Goal: Task Accomplishment & Management: Complete application form

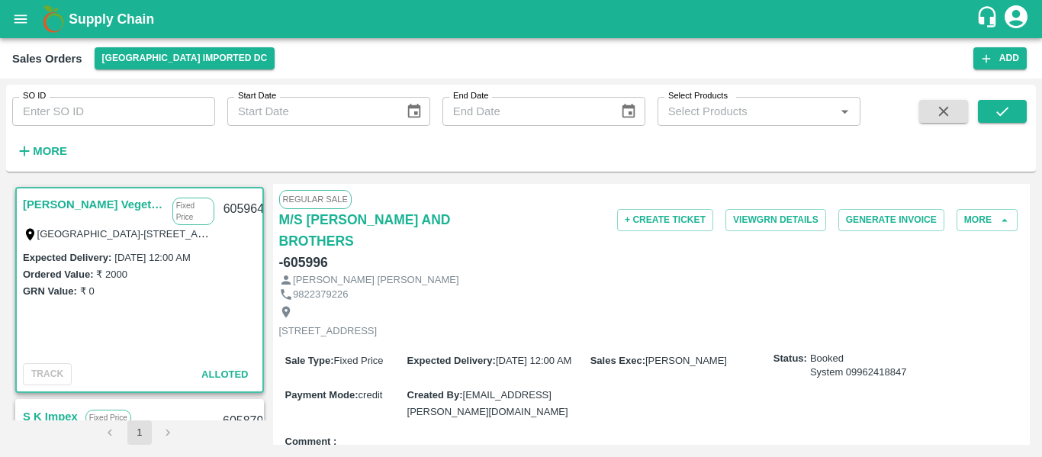
click at [1008, 70] on div "Sales Orders Mumbai Imported DC Add" at bounding box center [521, 58] width 1042 height 40
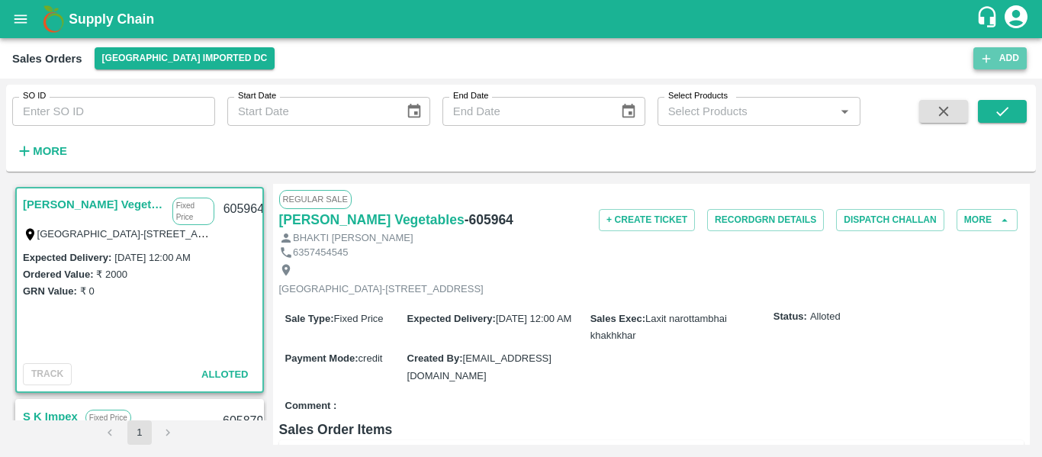
click at [999, 62] on button "Add" at bounding box center [999, 58] width 53 height 22
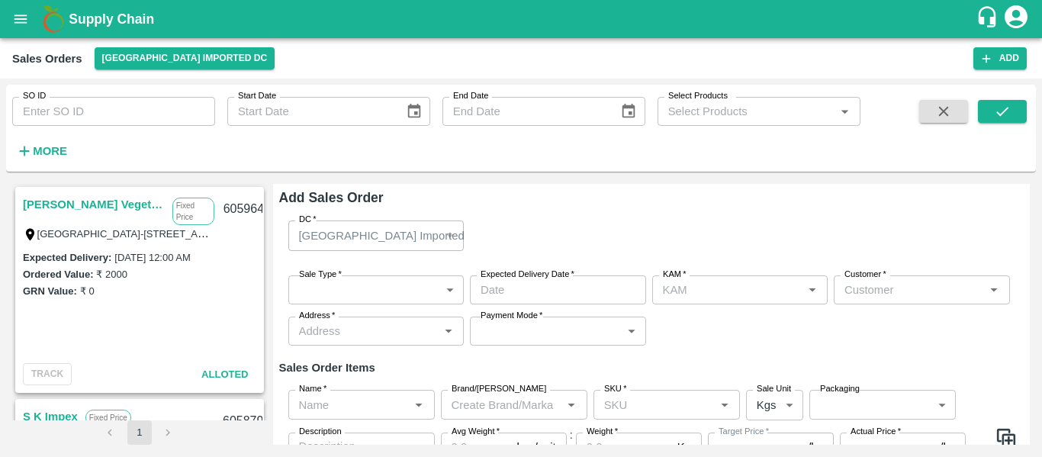
type input "[PERSON_NAME]"
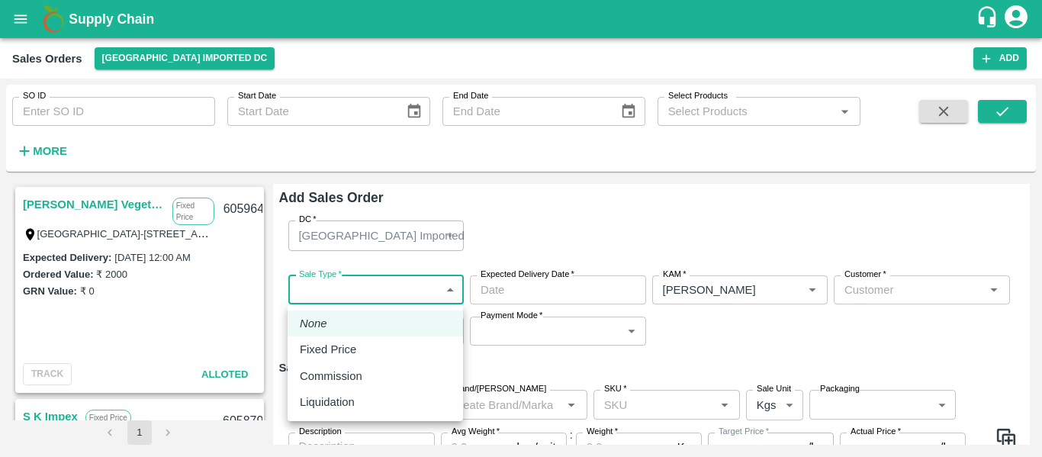
click at [350, 291] on body "Supply Chain Sales Orders [GEOGRAPHIC_DATA] Imported [GEOGRAPHIC_DATA] Add SO I…" at bounding box center [521, 228] width 1042 height 457
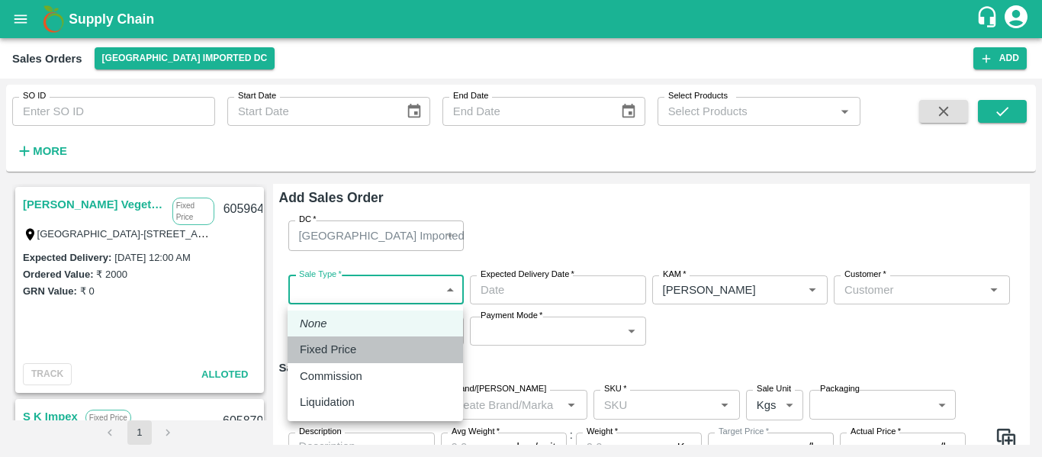
click at [343, 347] on p "Fixed Price" at bounding box center [328, 349] width 56 height 17
type input "1"
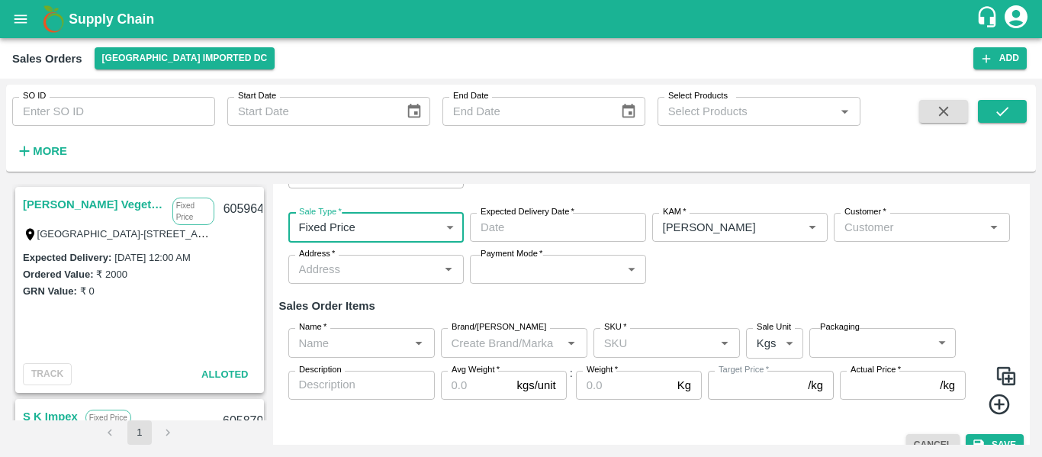
scroll to position [60, 0]
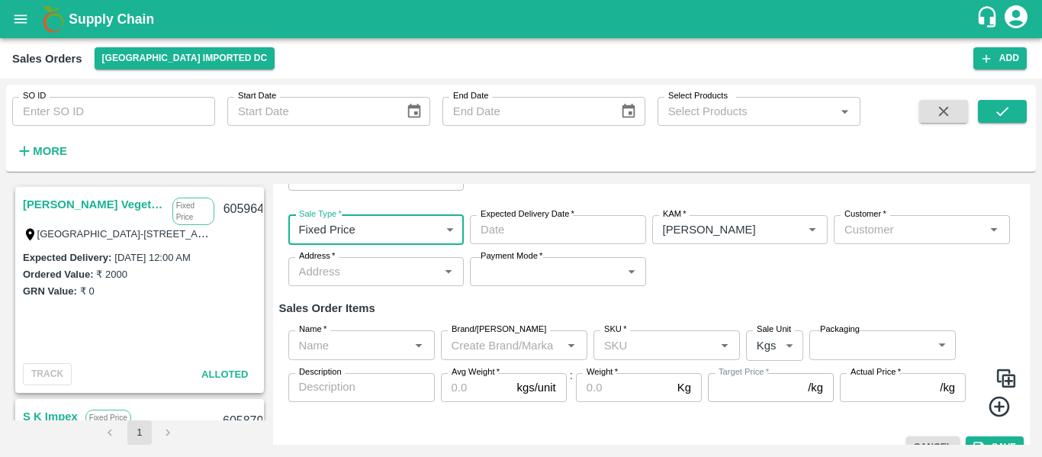
type input "DD/MM/YYYY hh:mm aa"
click at [530, 232] on input "DD/MM/YYYY hh:mm aa" at bounding box center [553, 229] width 166 height 29
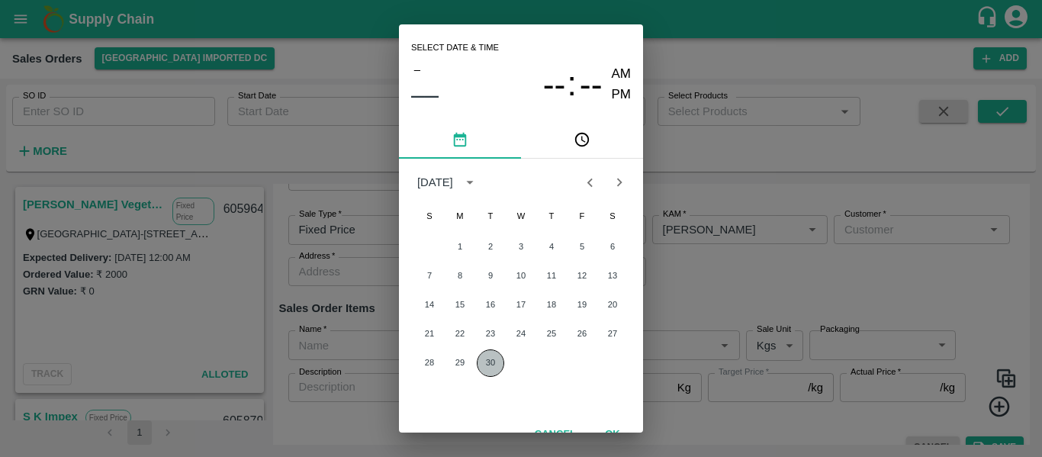
click at [486, 358] on button "30" at bounding box center [490, 362] width 27 height 27
type input "[DATE] 12:00 AM"
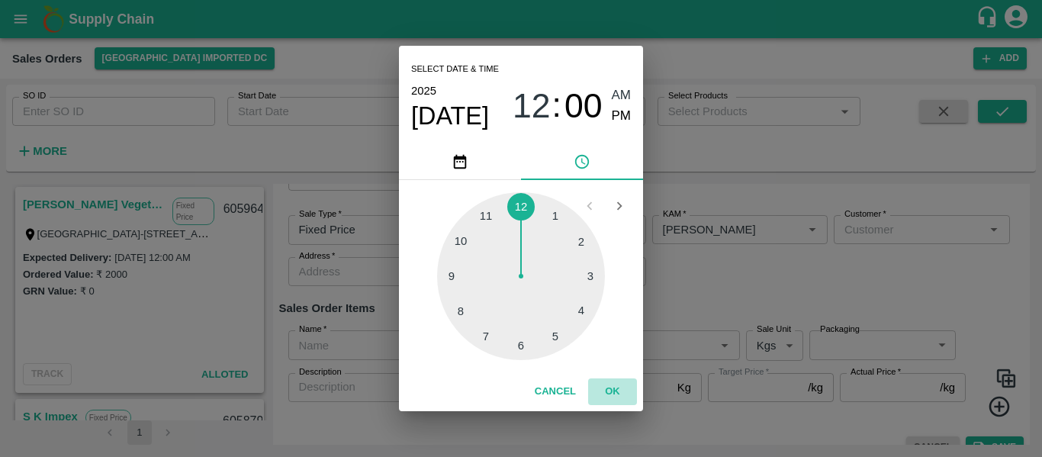
click at [612, 388] on button "OK" at bounding box center [612, 391] width 49 height 27
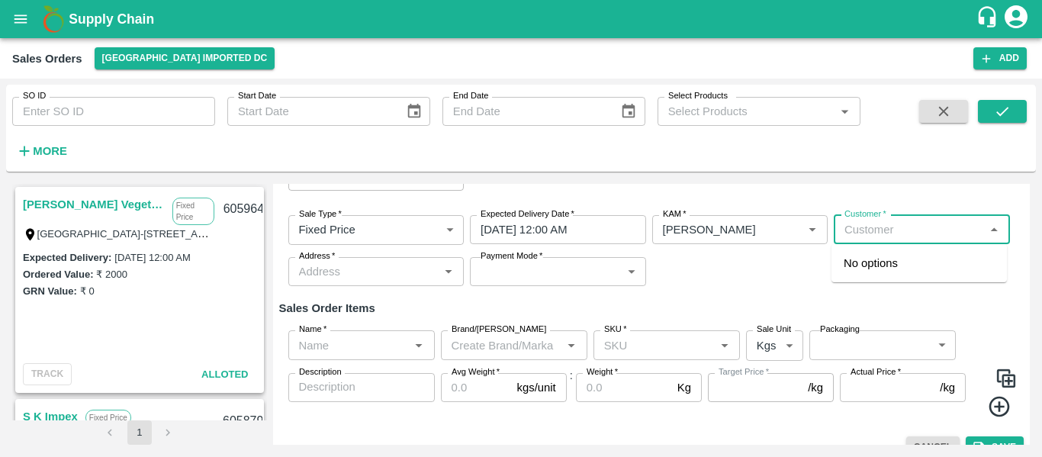
click at [850, 230] on input "Customer   *" at bounding box center [909, 230] width 142 height 20
click at [893, 272] on div "No options" at bounding box center [919, 263] width 175 height 38
type input "DBL impex"
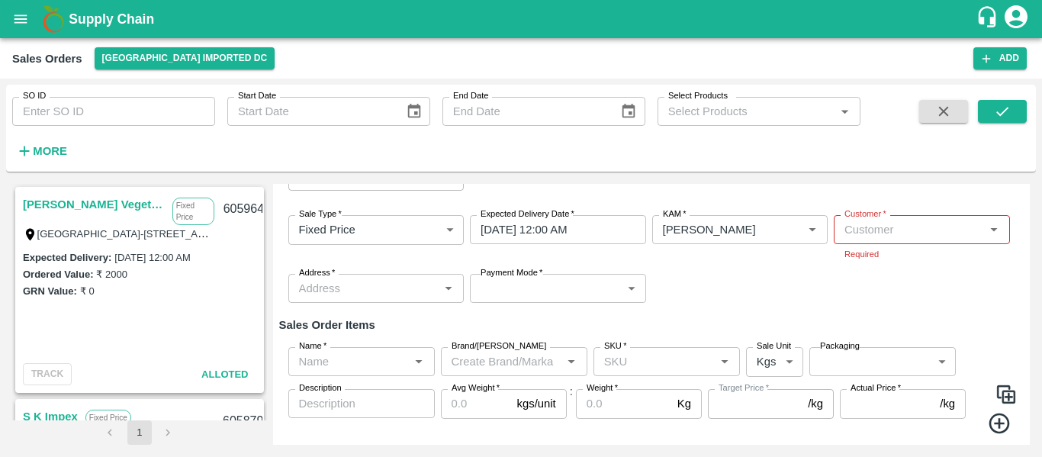
click at [782, 268] on div "Sale Type   * Fixed Price 1 Sale Type Expected Delivery Date   * 30/09/2025 12:…" at bounding box center [651, 259] width 745 height 112
click at [864, 237] on input "Customer   *" at bounding box center [909, 230] width 142 height 20
type input "r"
type input "d"
type input "DBL"
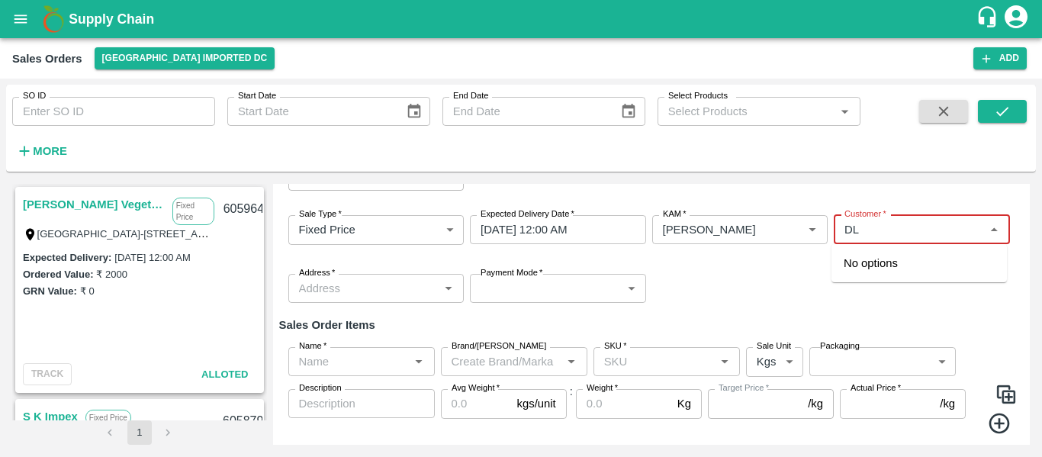
type input "L"
type input "D"
click at [881, 264] on p "M/S [PERSON_NAME] AND BROTHERS" at bounding box center [919, 272] width 151 height 34
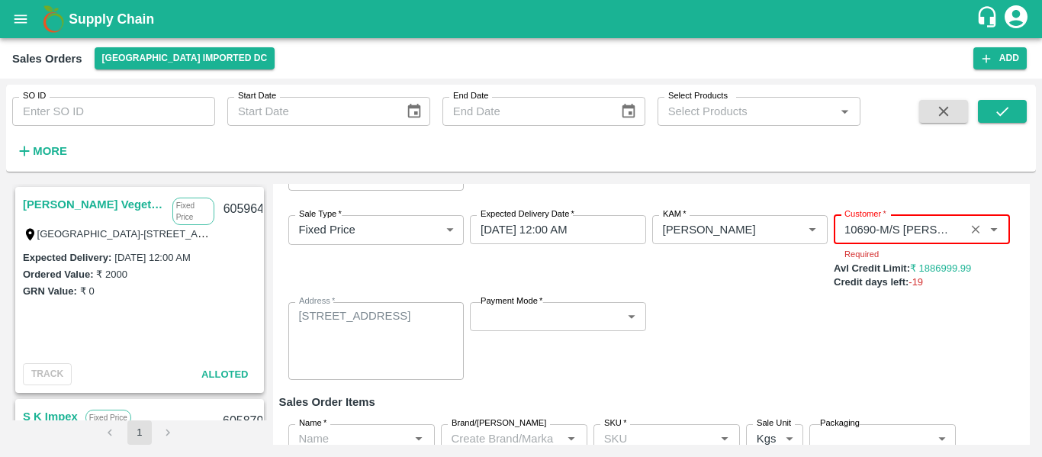
type input "10690-M/S [PERSON_NAME] AND BROTHERS"
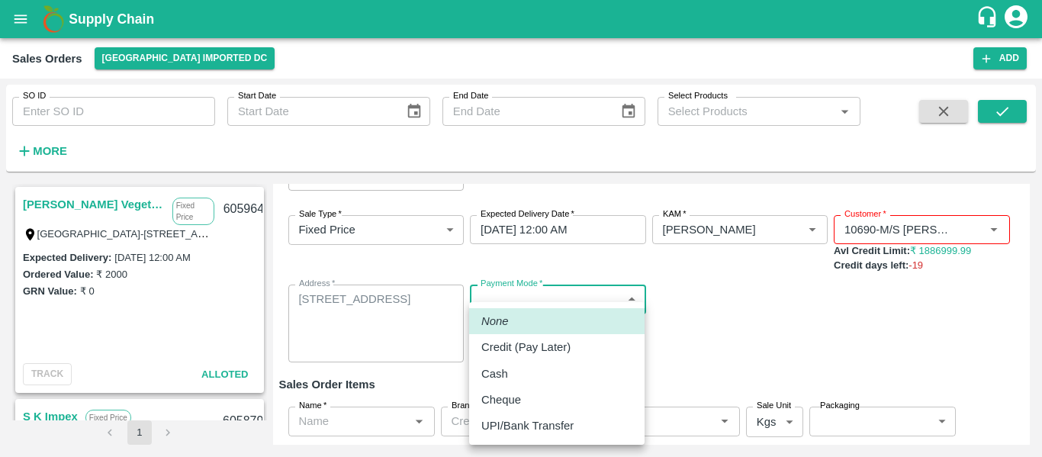
click at [560, 317] on body "Supply Chain Sales Orders [GEOGRAPHIC_DATA] Imported [GEOGRAPHIC_DATA] Add SO I…" at bounding box center [521, 228] width 1042 height 457
click at [528, 430] on p "UPI/Bank Transfer" at bounding box center [527, 425] width 92 height 17
type input "Direct Transfer"
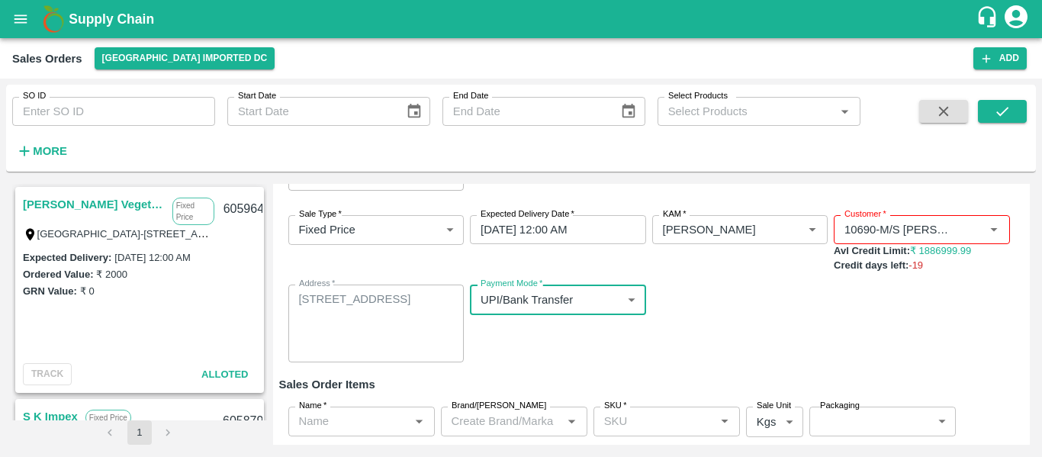
scroll to position [106, 0]
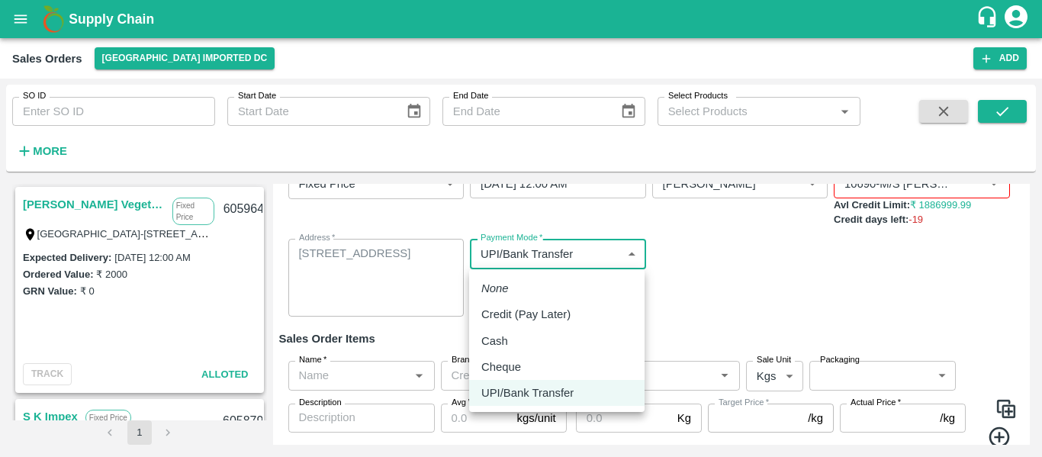
click at [513, 268] on body "Supply Chain Sales Orders [GEOGRAPHIC_DATA] Imported [GEOGRAPHIC_DATA] Add SO I…" at bounding box center [521, 228] width 1042 height 457
click at [518, 301] on li "None" at bounding box center [556, 288] width 175 height 26
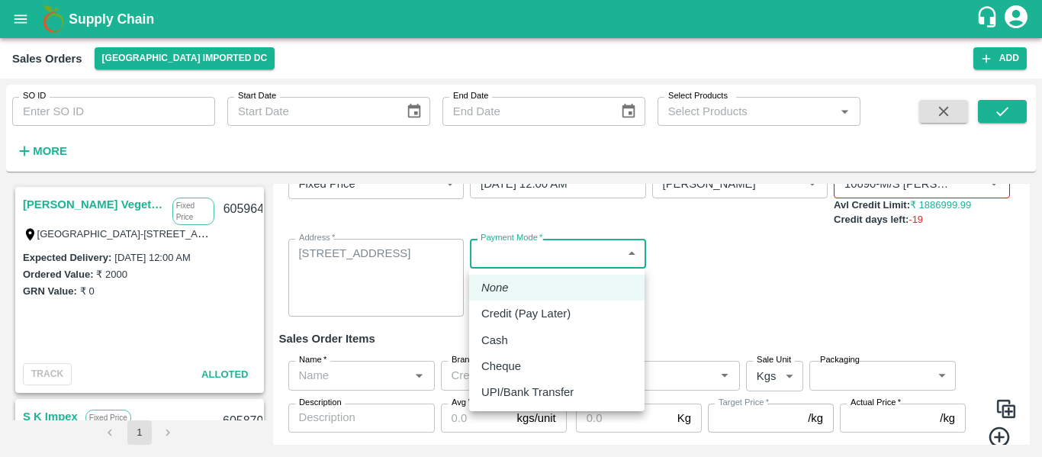
drag, startPoint x: 518, startPoint y: 259, endPoint x: 527, endPoint y: 327, distance: 67.8
click at [527, 327] on body "Supply Chain Sales Orders [GEOGRAPHIC_DATA] Imported [GEOGRAPHIC_DATA] Add SO I…" at bounding box center [521, 228] width 1042 height 457
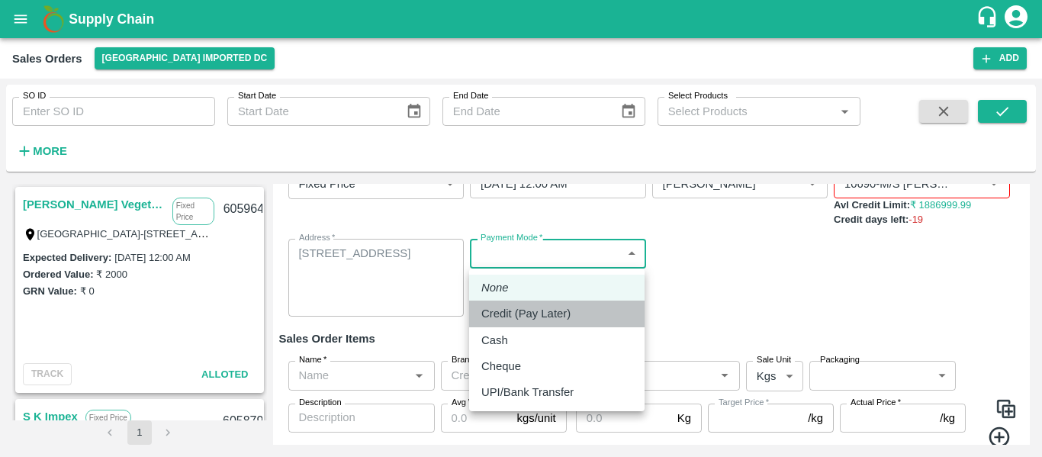
click at [528, 315] on p "Credit (Pay Later)" at bounding box center [525, 313] width 89 height 17
type input "credit"
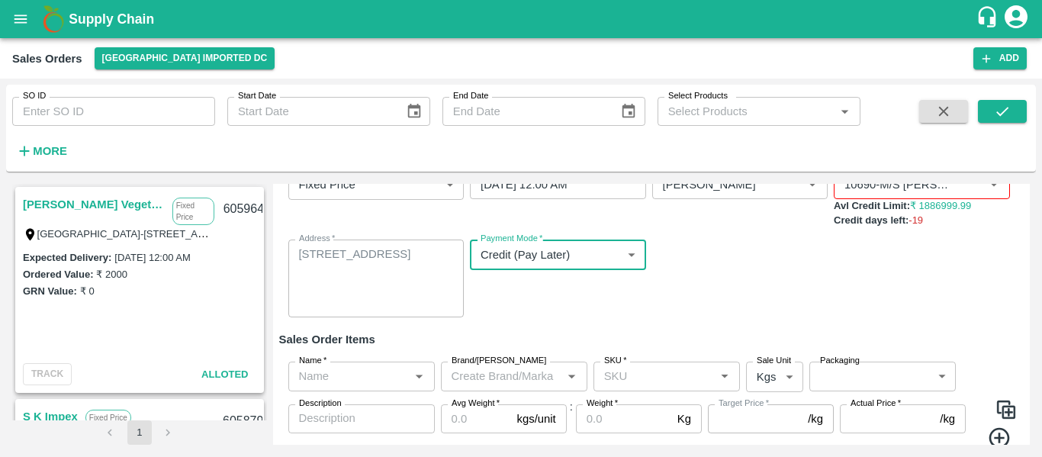
scroll to position [159, 0]
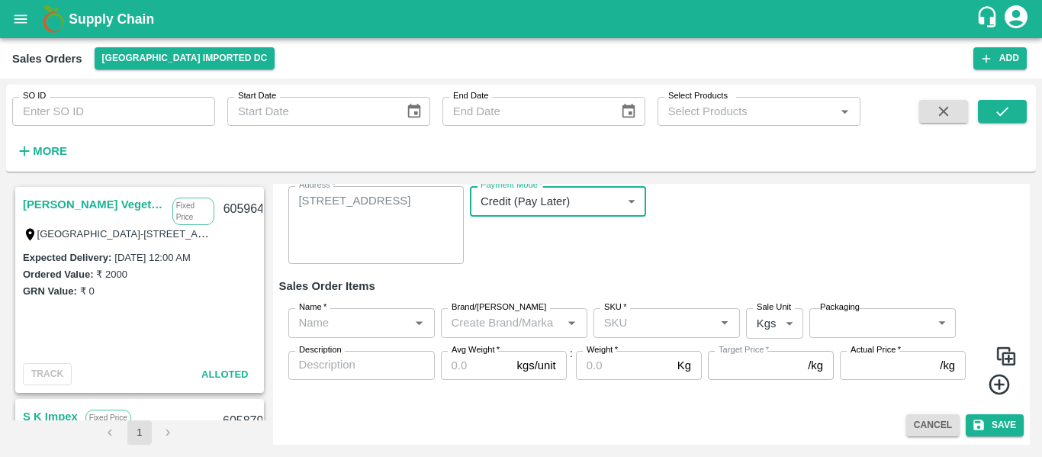
click at [378, 316] on input "Name   *" at bounding box center [349, 323] width 112 height 20
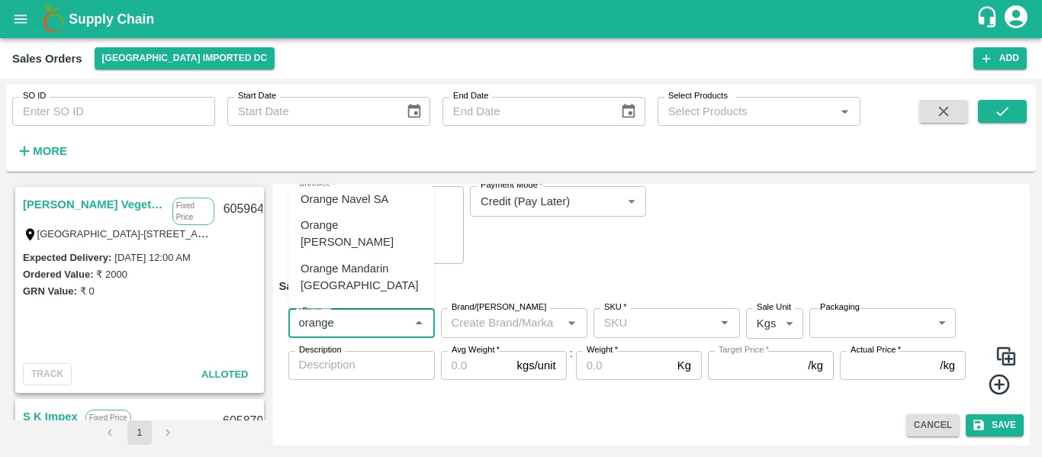
scroll to position [137, 0]
click at [350, 302] on div "Orange [PERSON_NAME] - DI" at bounding box center [361, 319] width 121 height 34
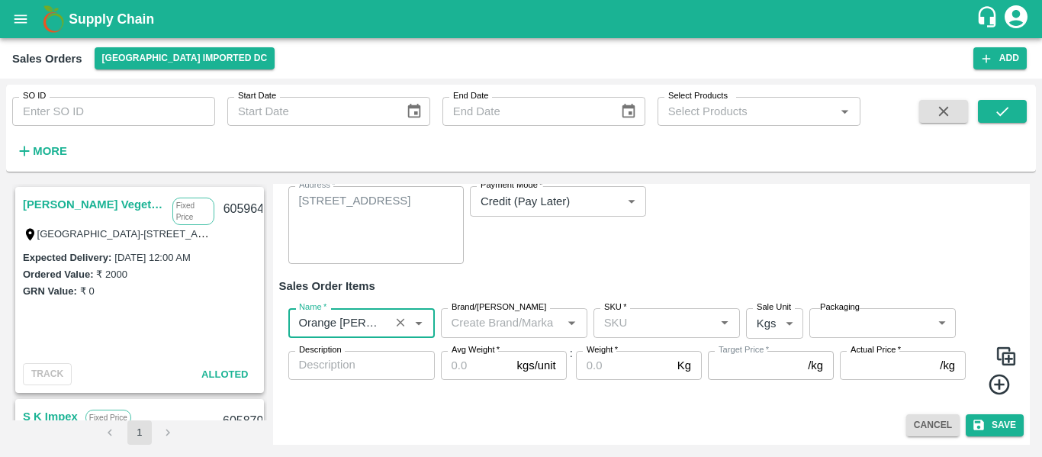
type input "Orange [PERSON_NAME] - DI"
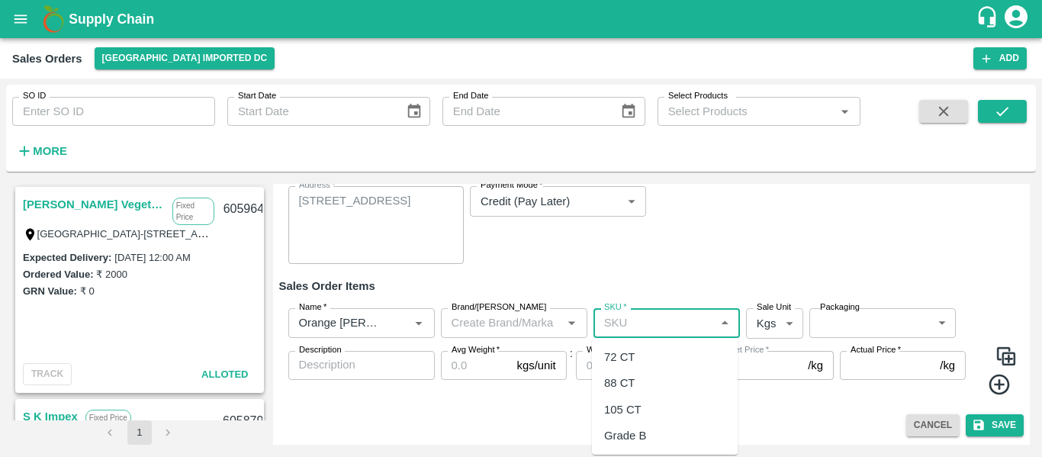
click at [633, 330] on input "SKU   *" at bounding box center [654, 323] width 112 height 20
click at [632, 356] on div "72 CT" at bounding box center [619, 357] width 31 height 17
type input "72 CT"
type input "0.0"
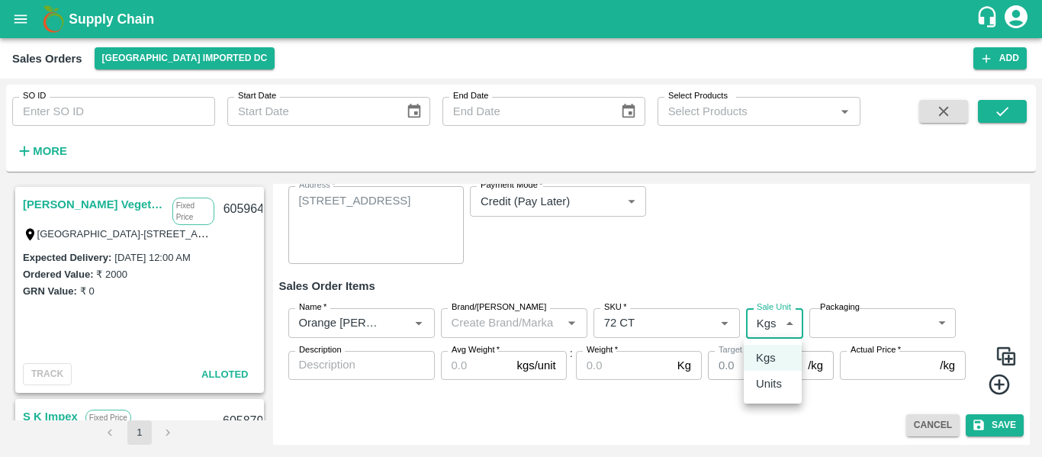
click at [788, 330] on body "Supply Chain Sales Orders [GEOGRAPHIC_DATA] Imported [GEOGRAPHIC_DATA] Add SO I…" at bounding box center [521, 228] width 1042 height 457
click at [782, 388] on div "Units" at bounding box center [773, 383] width 34 height 17
type input "2"
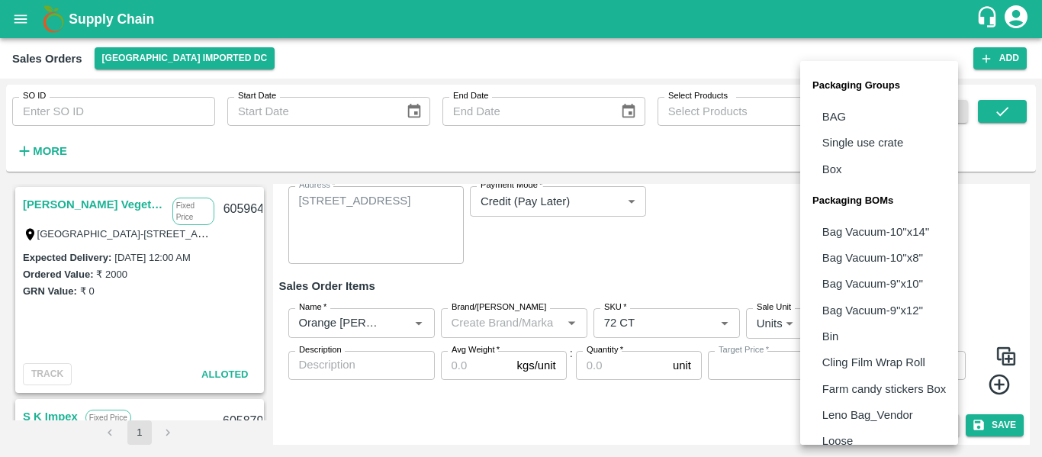
click at [861, 330] on body "Supply Chain Sales Orders [GEOGRAPHIC_DATA] Imported [GEOGRAPHIC_DATA] Add SO I…" at bounding box center [521, 228] width 1042 height 457
click at [841, 169] on p "Box" at bounding box center [832, 169] width 20 height 17
type input "GRP/1"
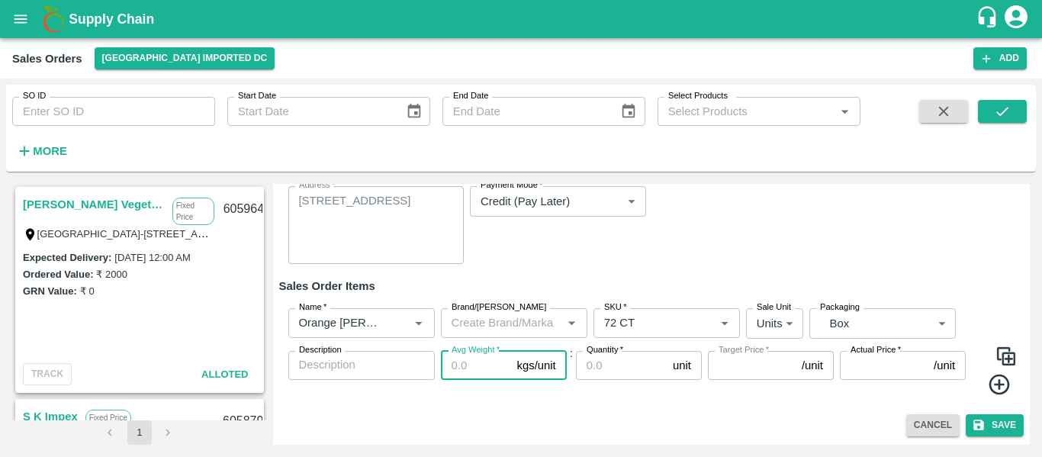
click at [473, 375] on input "Avg Weight   *" at bounding box center [476, 365] width 70 height 29
type input "1"
type input "0"
type input "15"
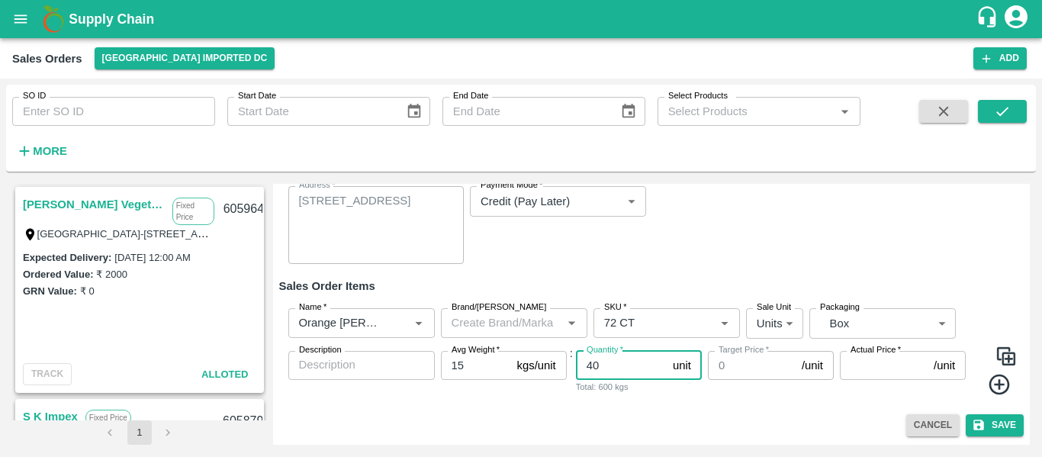
type input "40"
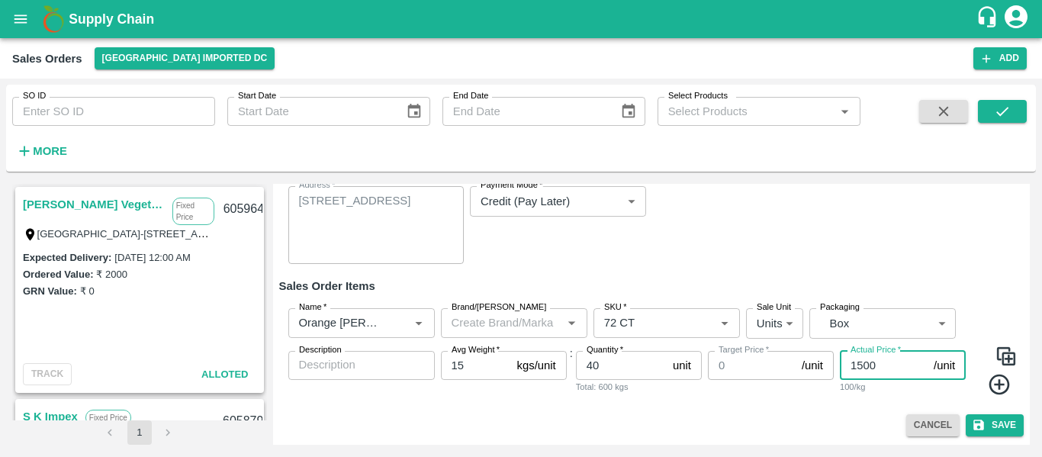
type input "1500"
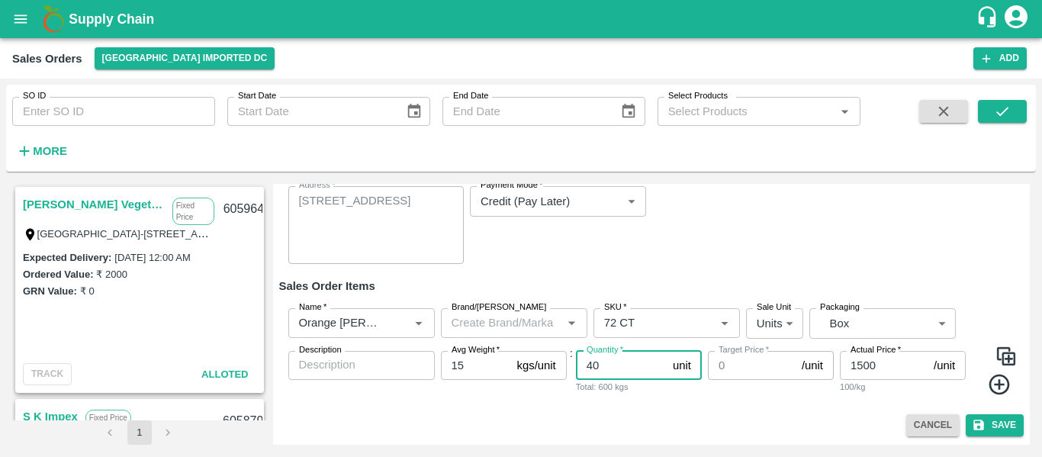
click at [622, 364] on input "40" at bounding box center [621, 365] width 91 height 29
type input "4"
type input "100"
click at [995, 424] on button "Save" at bounding box center [995, 425] width 58 height 22
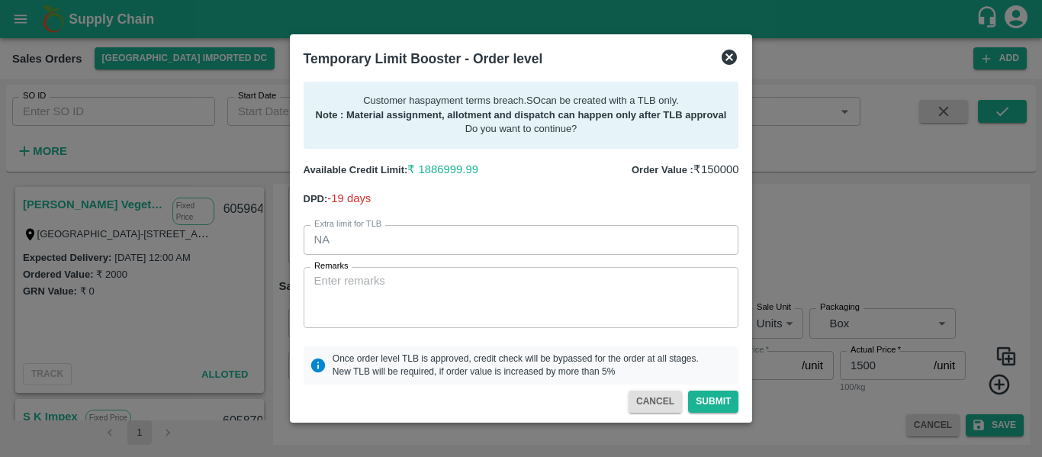
click at [735, 54] on icon at bounding box center [729, 57] width 15 height 15
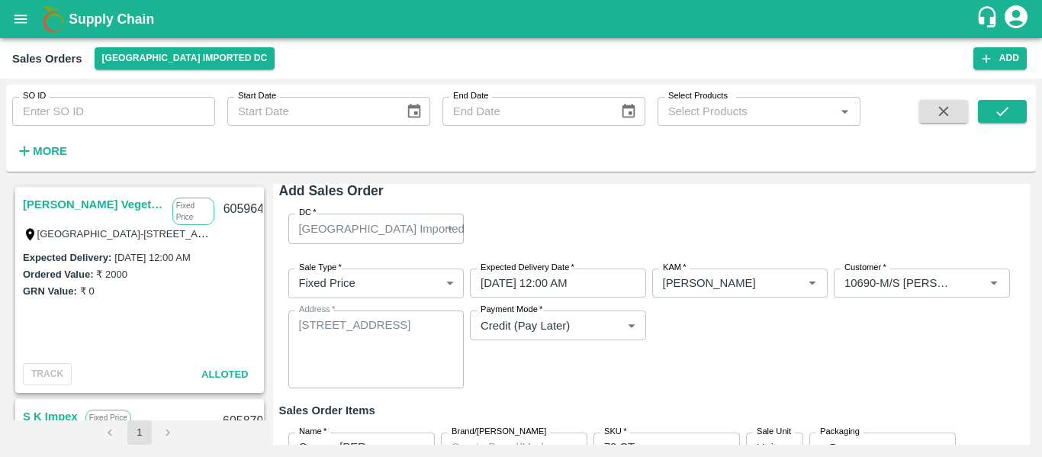
scroll to position [131, 0]
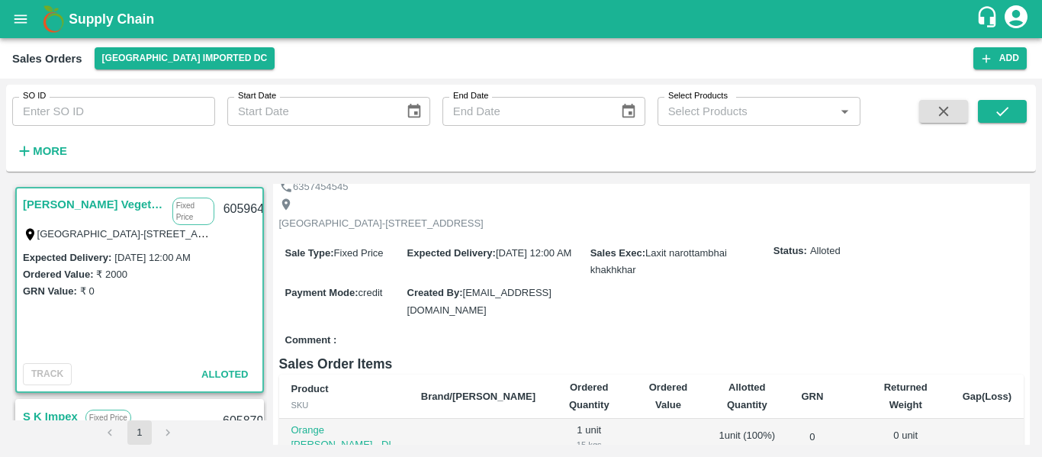
scroll to position [66, 0]
click at [995, 63] on button "Add" at bounding box center [999, 58] width 53 height 22
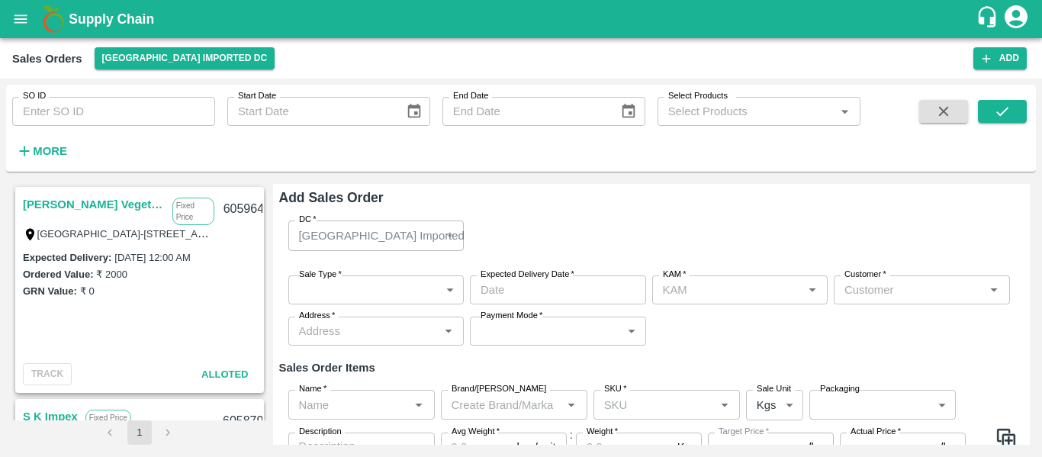
type input "[PERSON_NAME]"
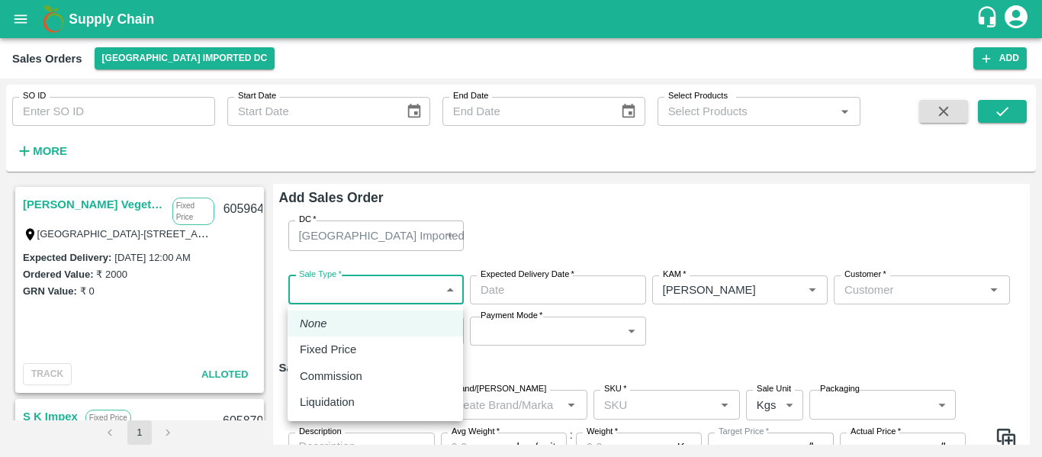
click at [362, 287] on body "Supply Chain Sales Orders [GEOGRAPHIC_DATA] Imported [GEOGRAPHIC_DATA] Add SO I…" at bounding box center [521, 228] width 1042 height 457
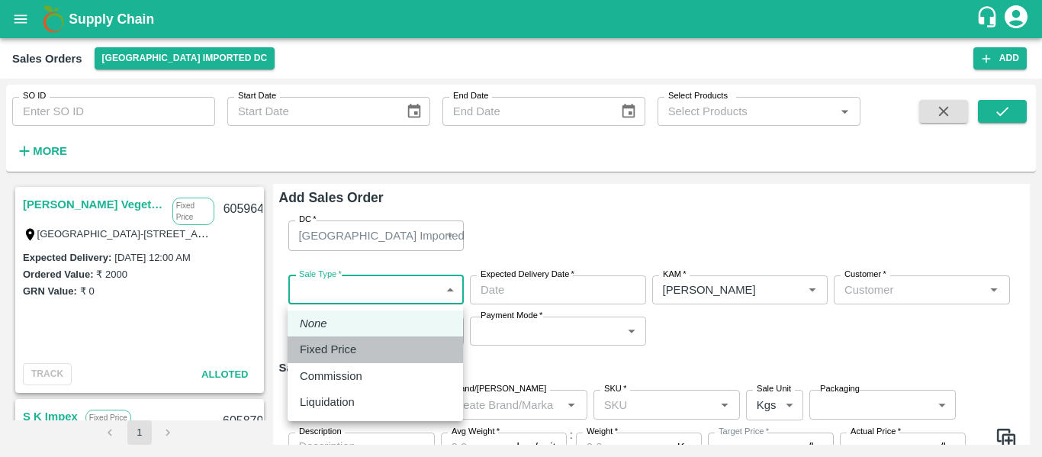
click at [339, 349] on p "Fixed Price" at bounding box center [328, 349] width 56 height 17
type input "1"
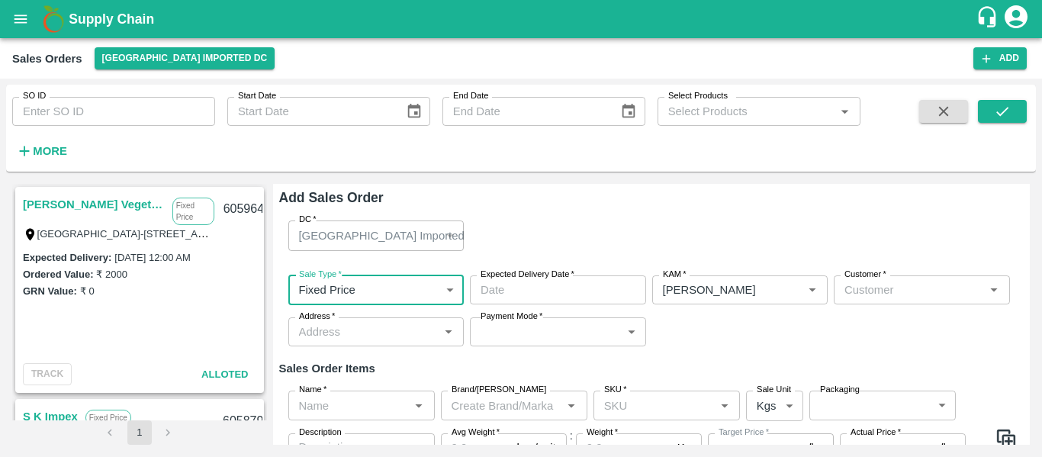
type input "DD/MM/YYYY hh:mm aa"
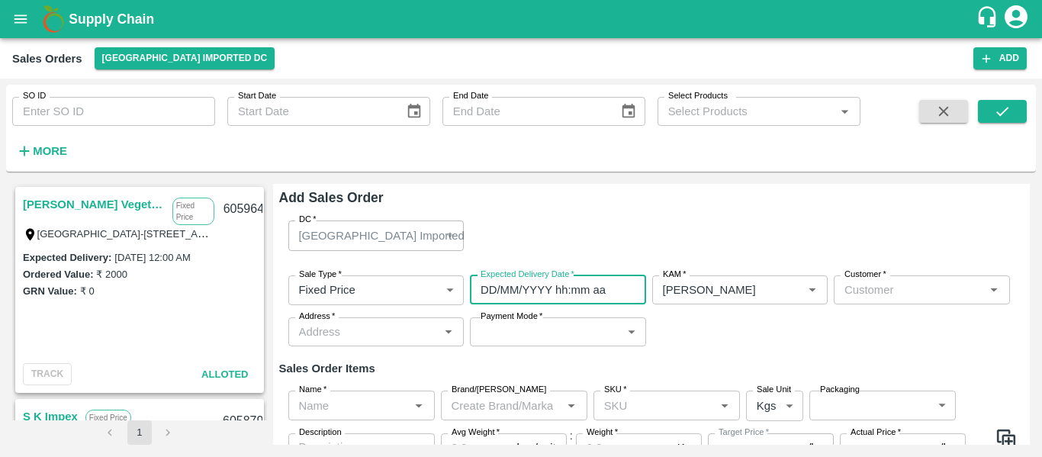
click at [557, 288] on input "DD/MM/YYYY hh:mm aa" at bounding box center [553, 289] width 166 height 29
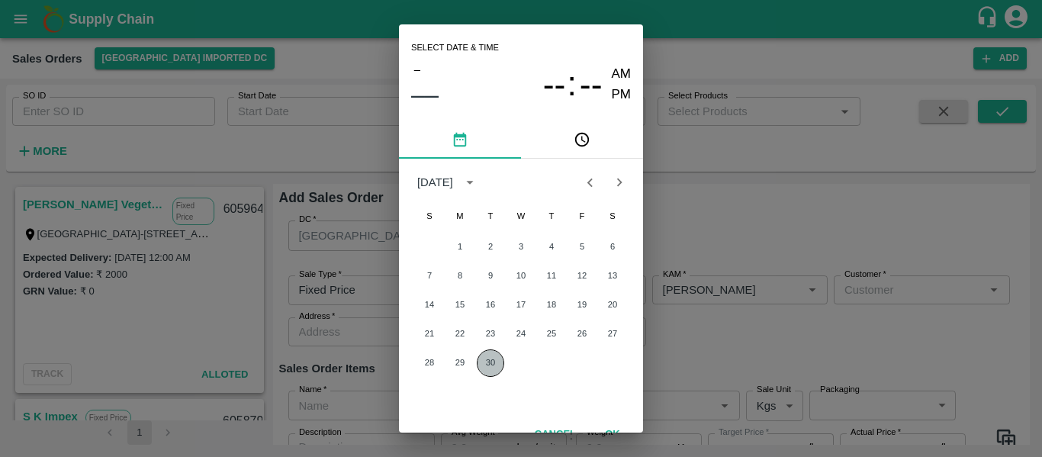
click at [494, 362] on button "30" at bounding box center [490, 362] width 27 height 27
type input "[DATE] 12:00 AM"
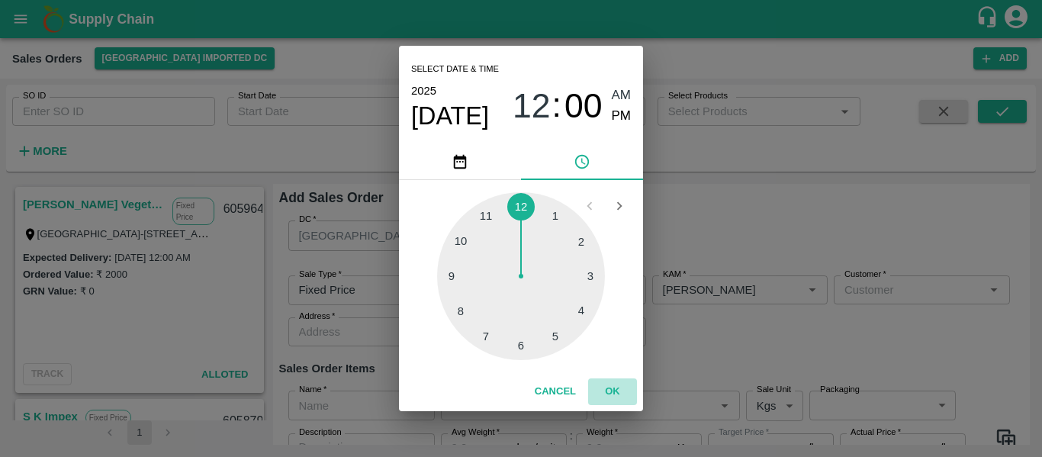
click at [623, 384] on button "OK" at bounding box center [612, 391] width 49 height 27
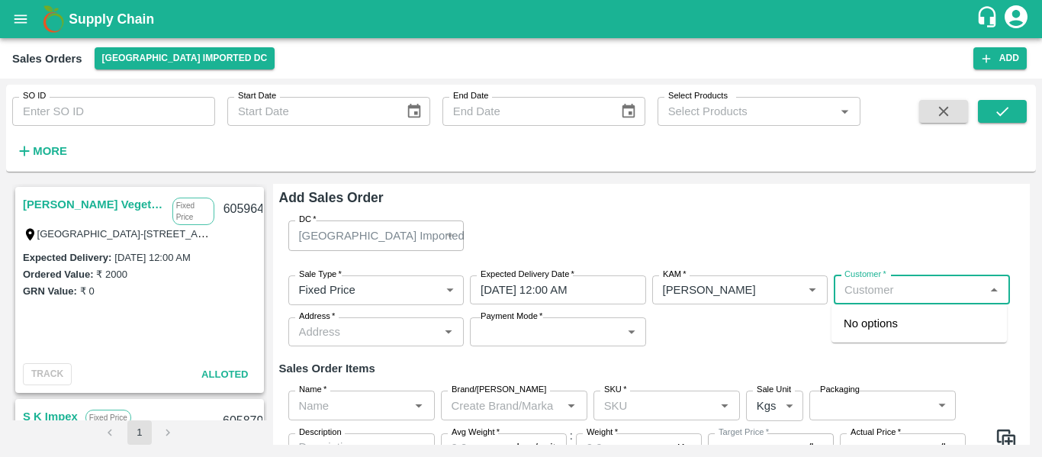
click at [857, 285] on input "Customer   *" at bounding box center [909, 290] width 142 height 20
click at [882, 321] on p "M/S [PERSON_NAME] AND BROTHERS" at bounding box center [919, 332] width 151 height 34
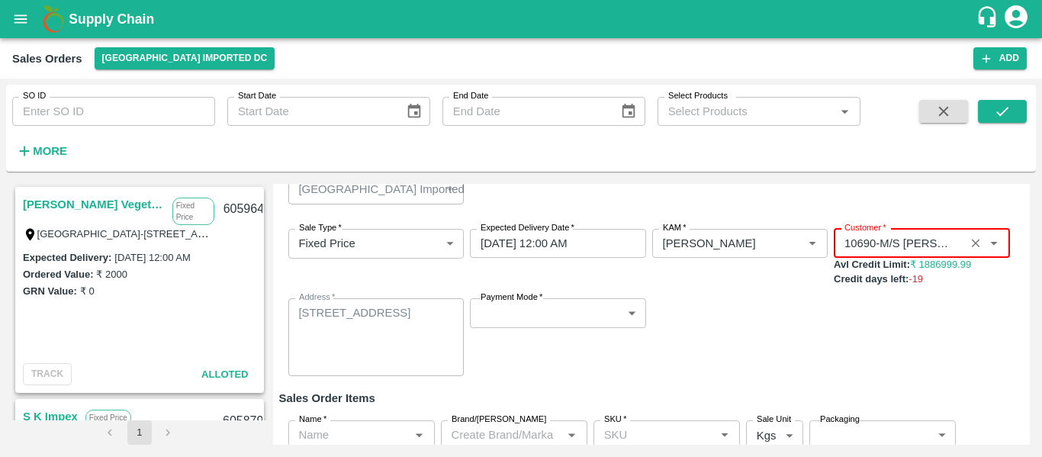
scroll to position [47, 0]
click at [812, 279] on div "KAM   * KAM   *" at bounding box center [740, 257] width 176 height 58
type input "10690-M/S [PERSON_NAME] AND BROTHERS"
click at [844, 305] on div "Sale Type   * Fixed Price 1 Sale Type Expected Delivery Date   * [DATE] 12:00 A…" at bounding box center [651, 302] width 745 height 172
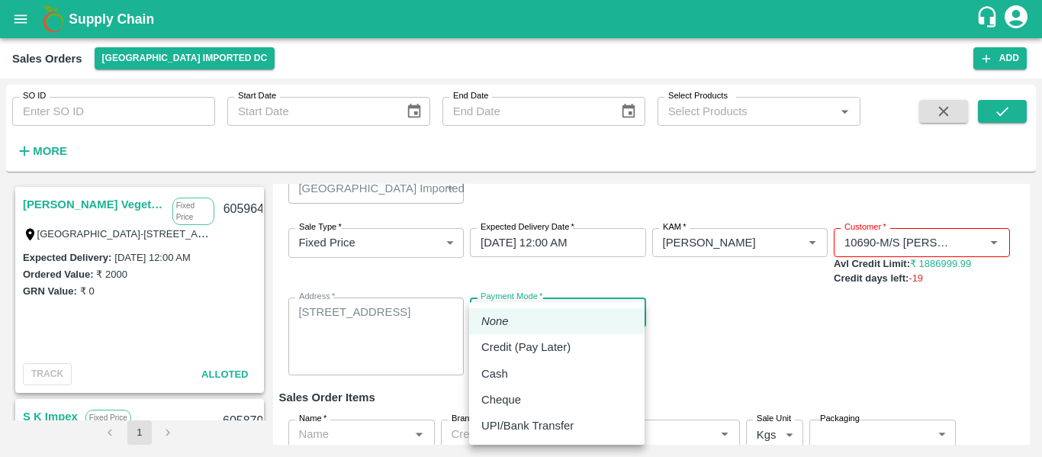
click at [582, 315] on body "Supply Chain Sales Orders [GEOGRAPHIC_DATA] Imported [GEOGRAPHIC_DATA] Add SO I…" at bounding box center [521, 228] width 1042 height 457
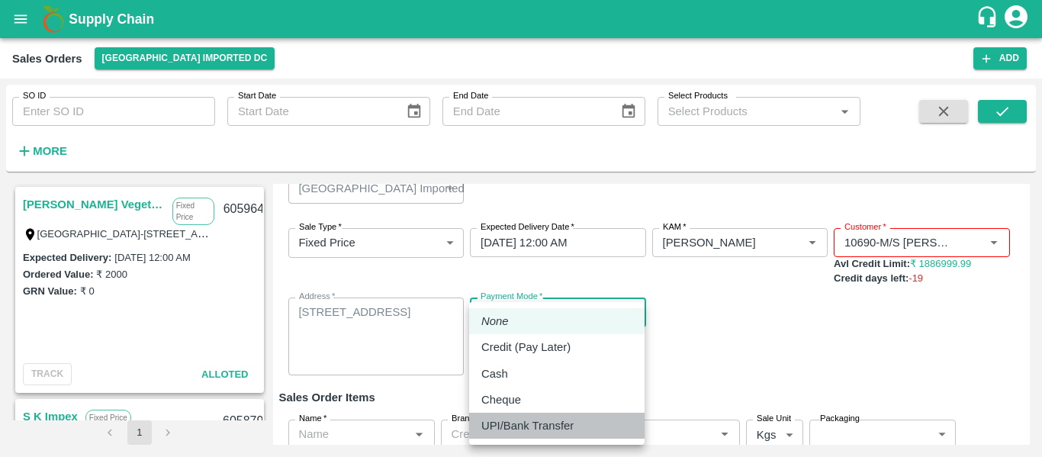
click at [536, 423] on p "UPI/Bank Transfer" at bounding box center [527, 425] width 92 height 17
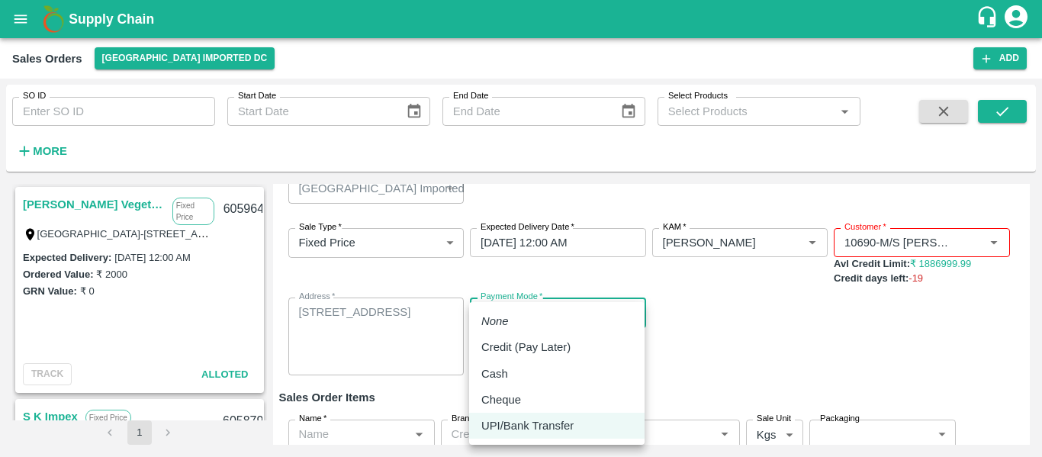
click at [564, 298] on body "Supply Chain Sales Orders [GEOGRAPHIC_DATA] Imported [GEOGRAPHIC_DATA] Add SO I…" at bounding box center [521, 228] width 1042 height 457
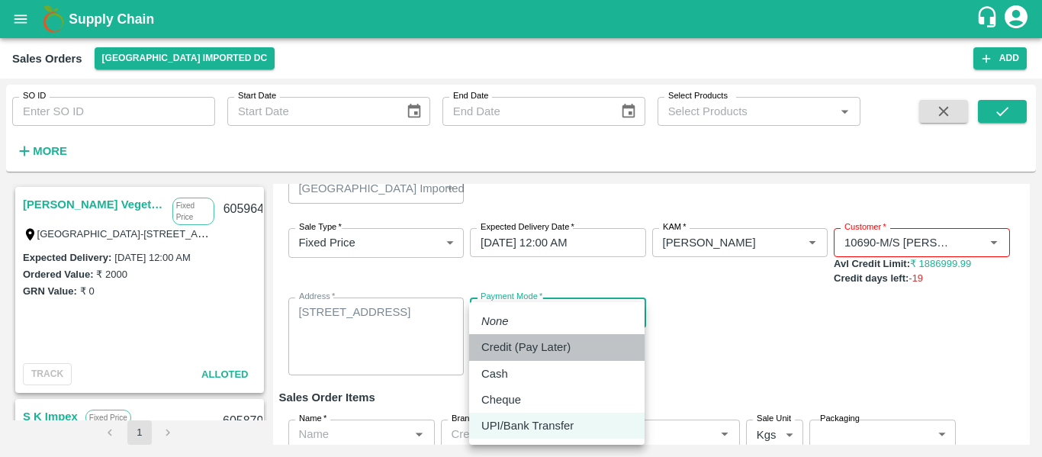
click at [537, 344] on p "Credit (Pay Later)" at bounding box center [525, 347] width 89 height 17
type input "credit"
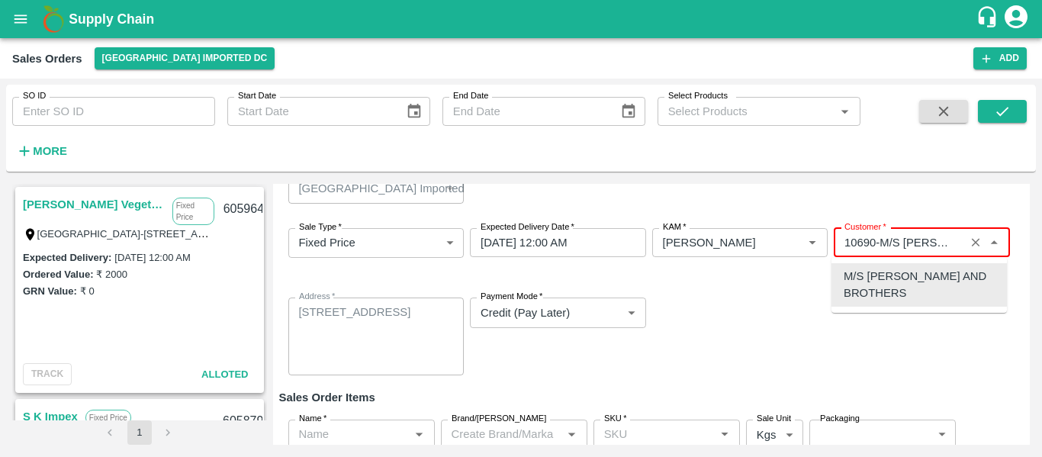
click at [919, 249] on input "Customer   *" at bounding box center [899, 243] width 122 height 20
click at [916, 276] on p "M/S [PERSON_NAME] AND BROTHERS" at bounding box center [919, 285] width 151 height 34
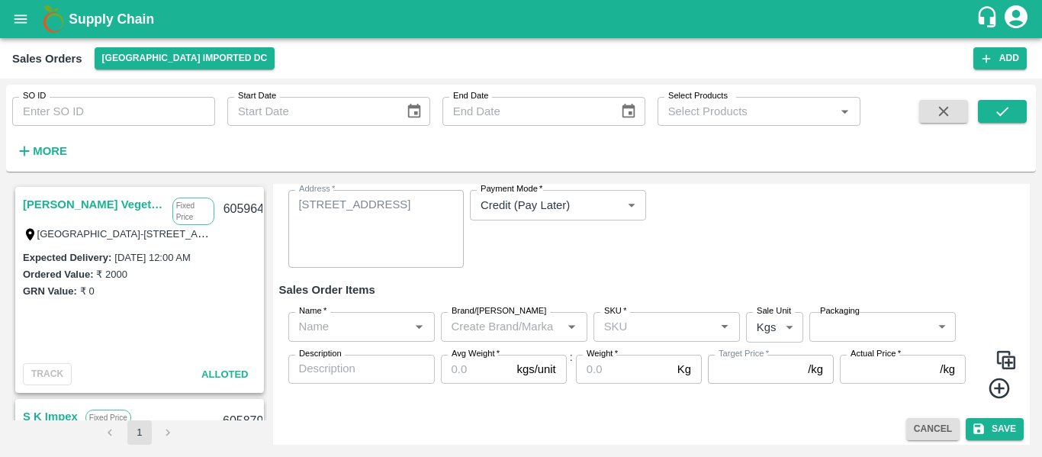
scroll to position [159, 0]
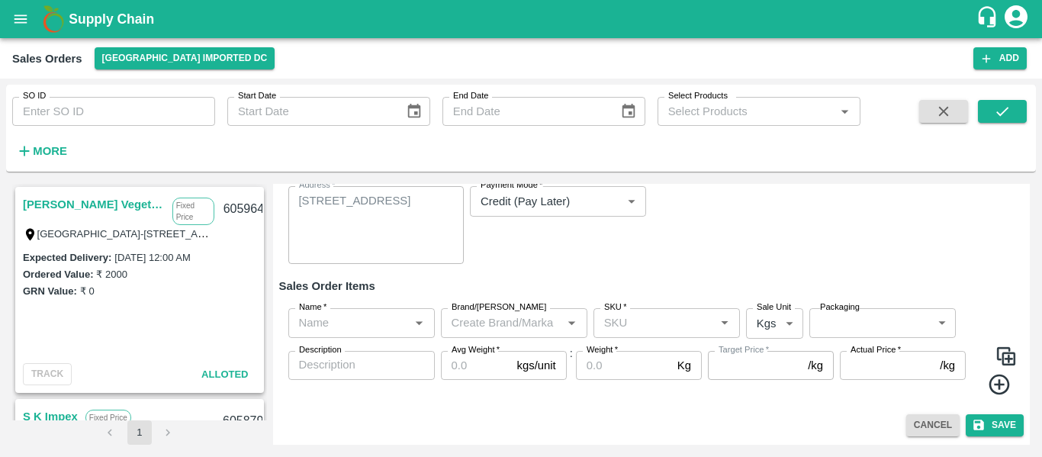
drag, startPoint x: 349, startPoint y: 305, endPoint x: 332, endPoint y: 330, distance: 30.1
click at [332, 330] on div "Name   * Name   * Brand/[PERSON_NAME]/[PERSON_NAME]   * SKU   * Sale Unit Kgs 1…" at bounding box center [651, 351] width 745 height 111
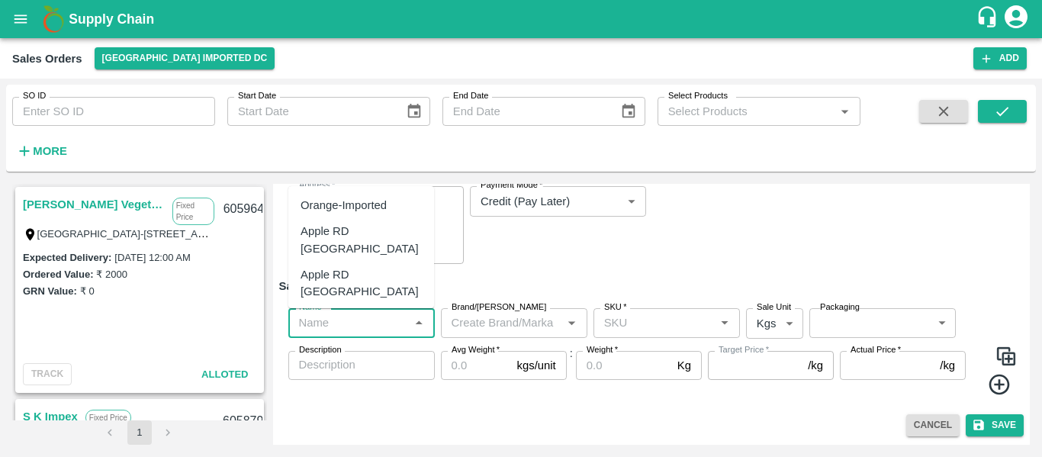
click at [332, 330] on input "Name   *" at bounding box center [349, 323] width 112 height 20
click at [349, 309] on div "Orange [PERSON_NAME] - DI" at bounding box center [361, 326] width 121 height 34
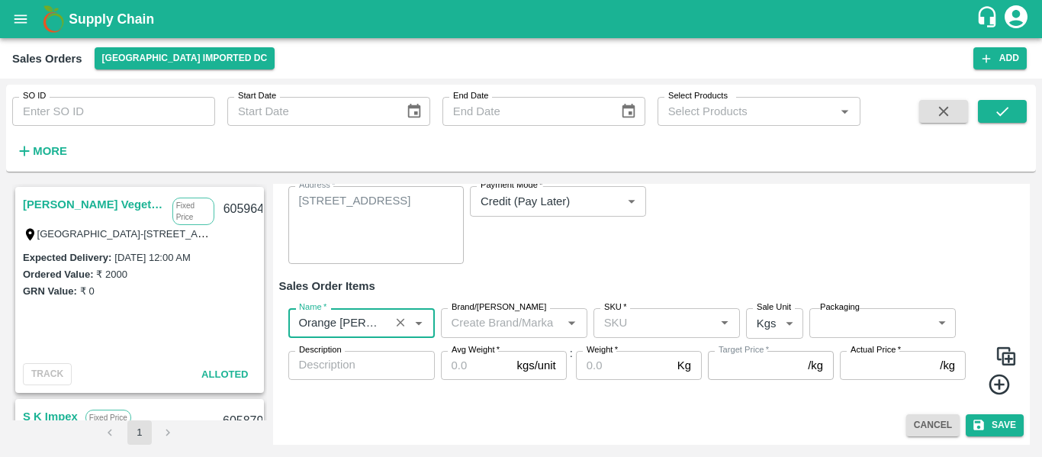
type input "Orange [PERSON_NAME] - DI"
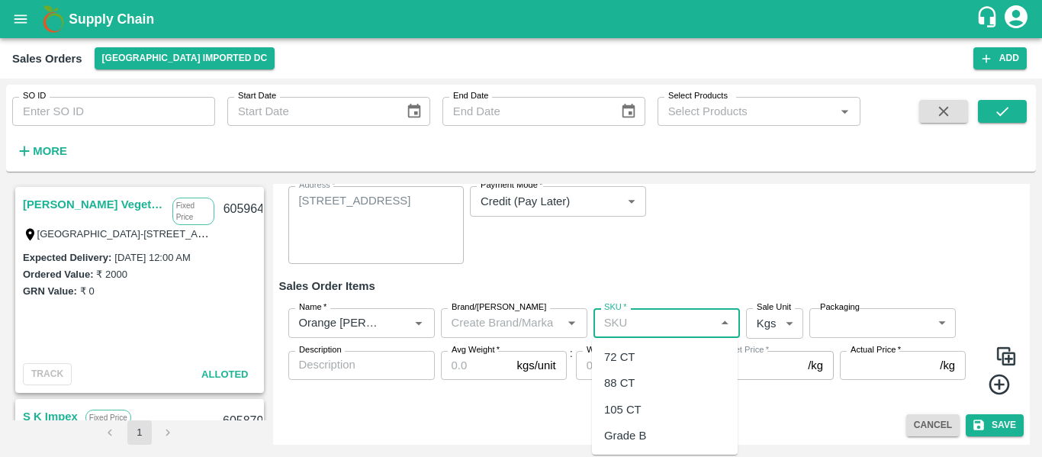
click at [624, 317] on input "SKU   *" at bounding box center [654, 323] width 112 height 20
type input "6"
click at [631, 352] on div "72 CT" at bounding box center [619, 357] width 31 height 17
type input "72 CT"
type input "0.0"
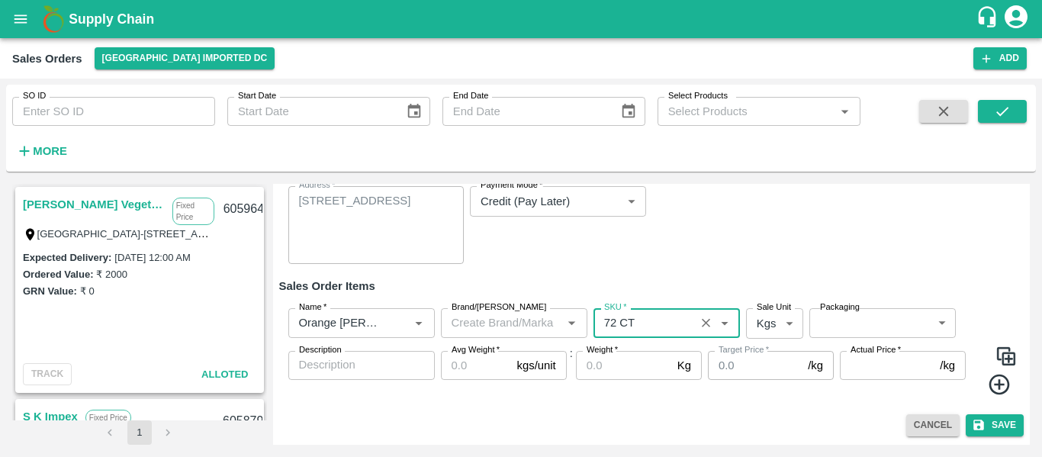
type input "72 CT"
click at [770, 333] on body "Supply Chain Sales Orders [GEOGRAPHIC_DATA] Imported [GEOGRAPHIC_DATA] Add SO I…" at bounding box center [521, 228] width 1042 height 457
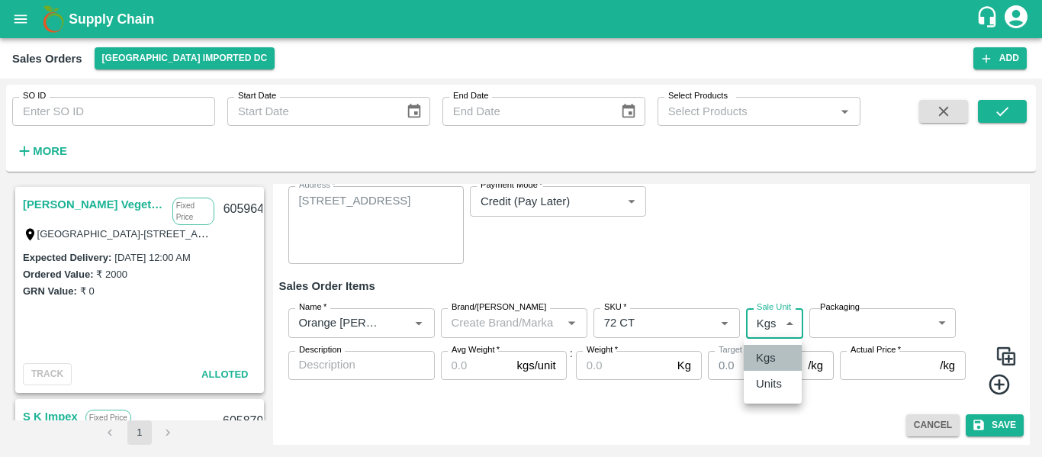
click at [776, 369] on li "Kgs" at bounding box center [773, 358] width 58 height 26
click at [768, 320] on body "Supply Chain Sales Orders [GEOGRAPHIC_DATA] Imported [GEOGRAPHIC_DATA] Add SO I…" at bounding box center [521, 228] width 1042 height 457
click at [777, 381] on p "Units" at bounding box center [769, 383] width 26 height 17
type input "2"
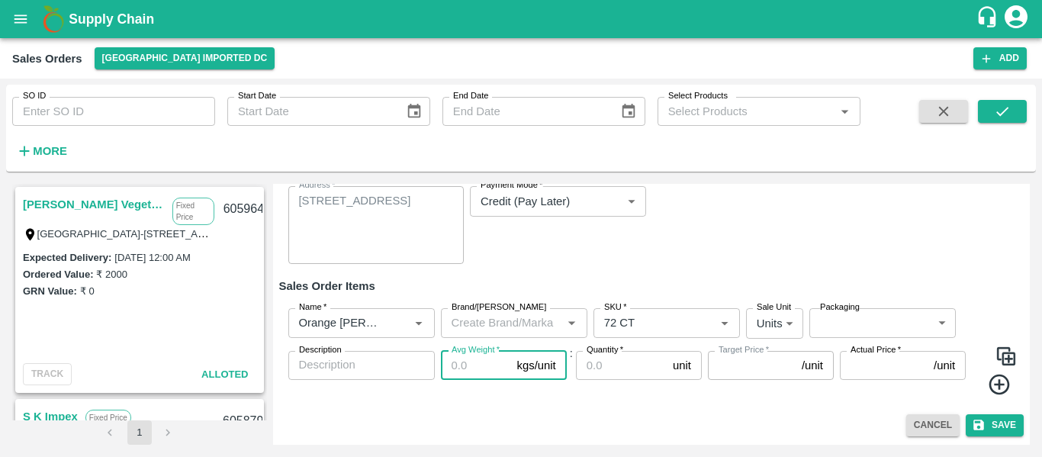
click at [479, 364] on input "Avg Weight   *" at bounding box center [476, 365] width 70 height 29
type input "1"
type input "0"
type input "15"
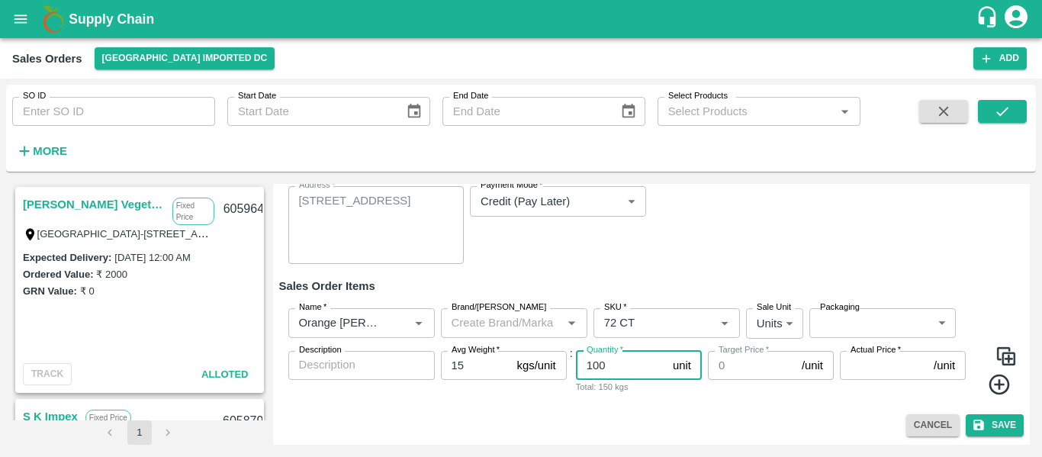
type input "100"
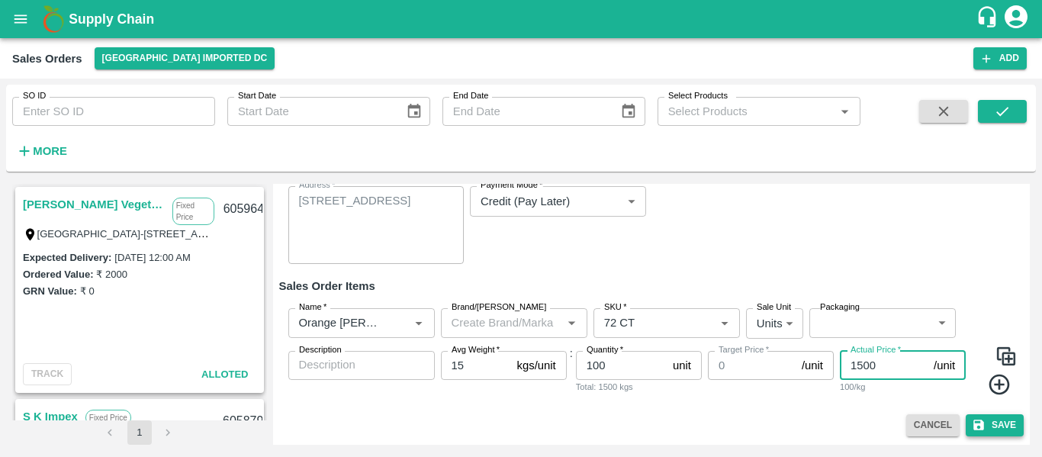
type input "1500"
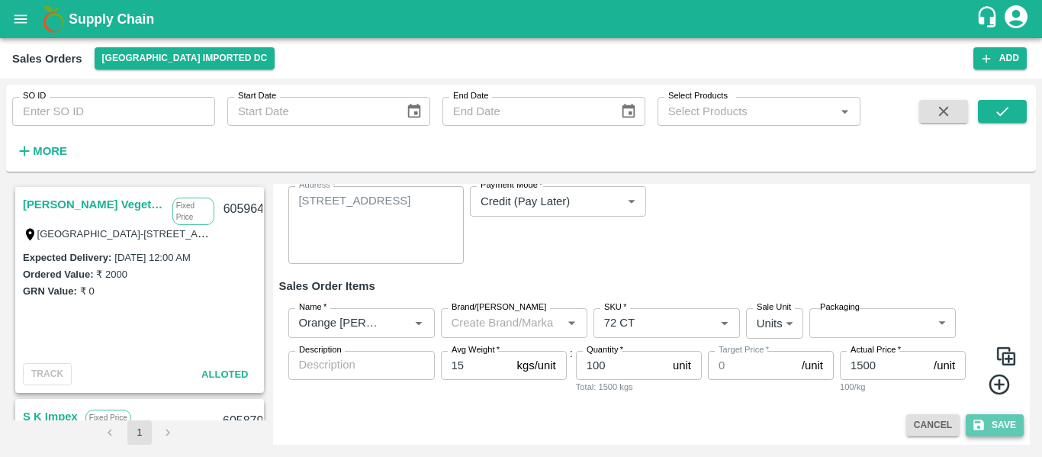
click at [983, 425] on button "Save" at bounding box center [995, 425] width 58 height 22
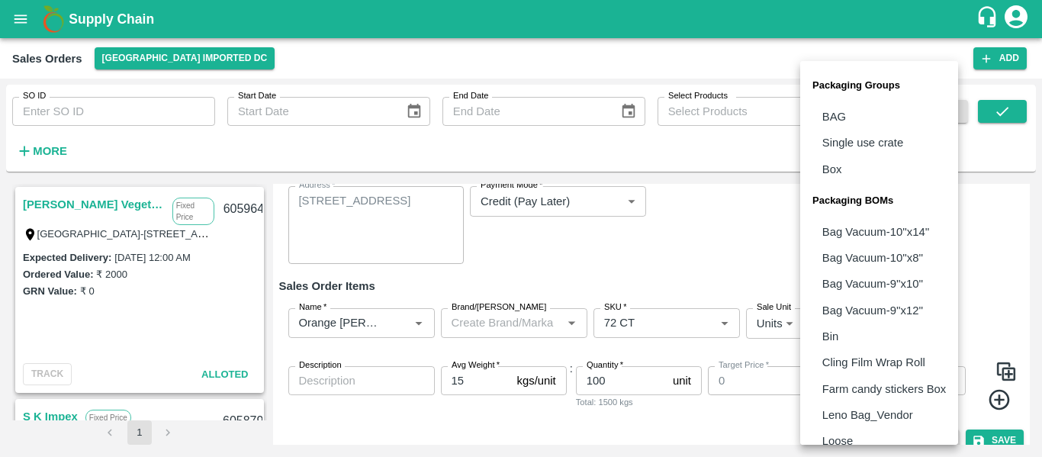
click at [864, 321] on body "Supply Chain Sales Orders [GEOGRAPHIC_DATA] Imported [GEOGRAPHIC_DATA] Add SO I…" at bounding box center [521, 228] width 1042 height 457
click at [832, 171] on p "Box" at bounding box center [832, 169] width 20 height 17
type input "GRP/1"
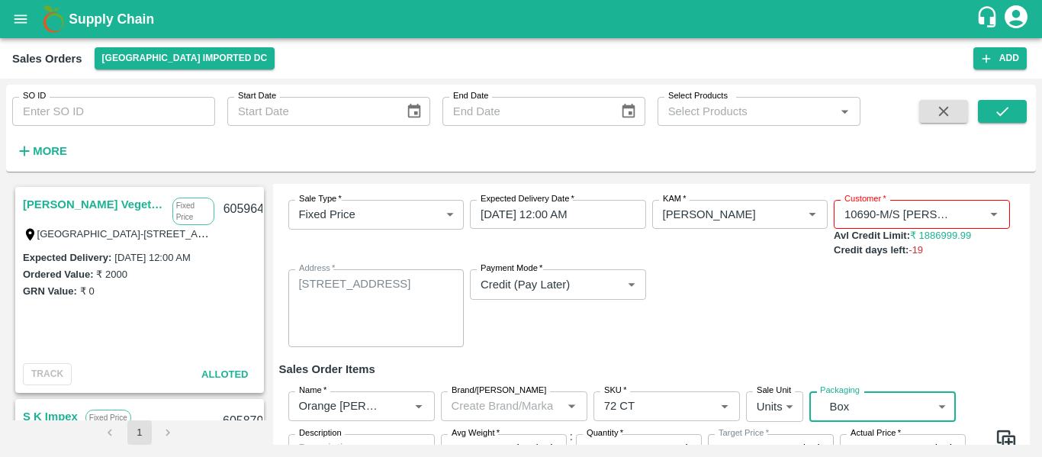
scroll to position [159, 0]
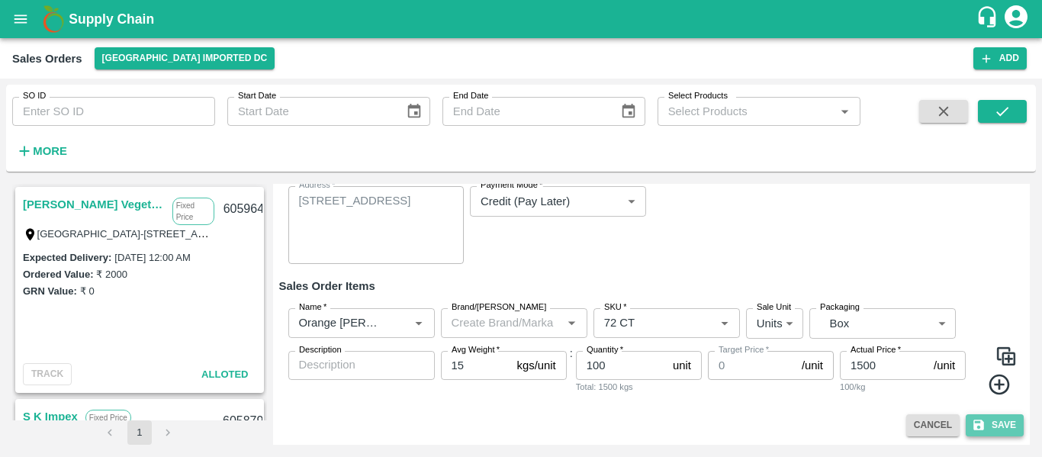
click at [993, 436] on button "Save" at bounding box center [995, 425] width 58 height 22
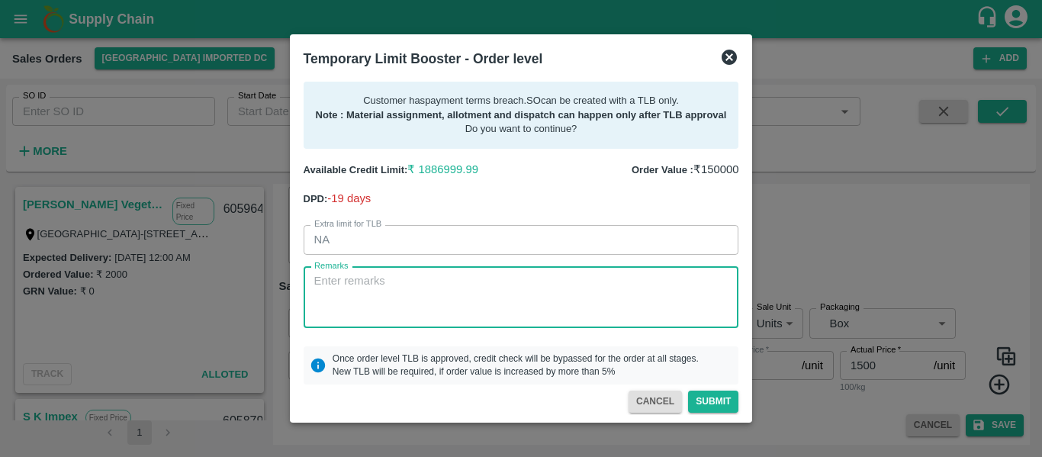
click at [358, 319] on textarea "Remarks" at bounding box center [521, 297] width 414 height 48
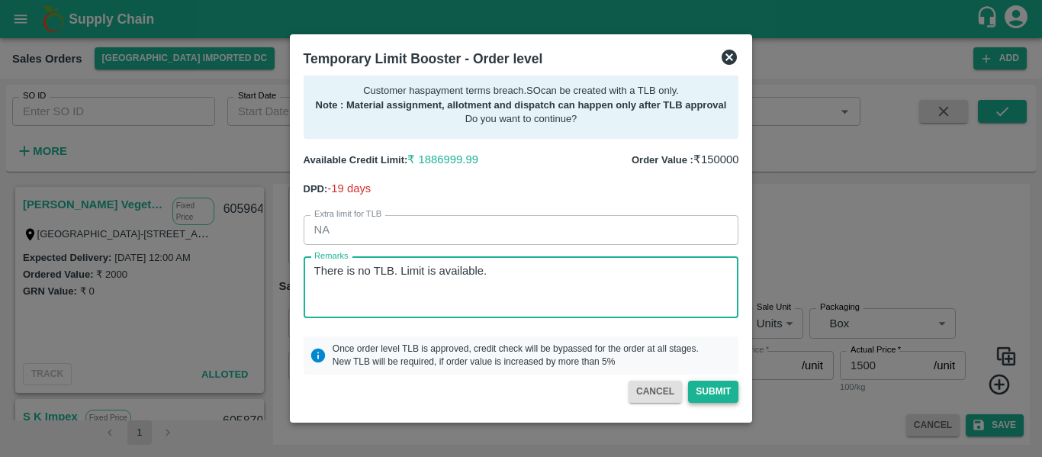
type textarea "There is no TLB. Limit is available."
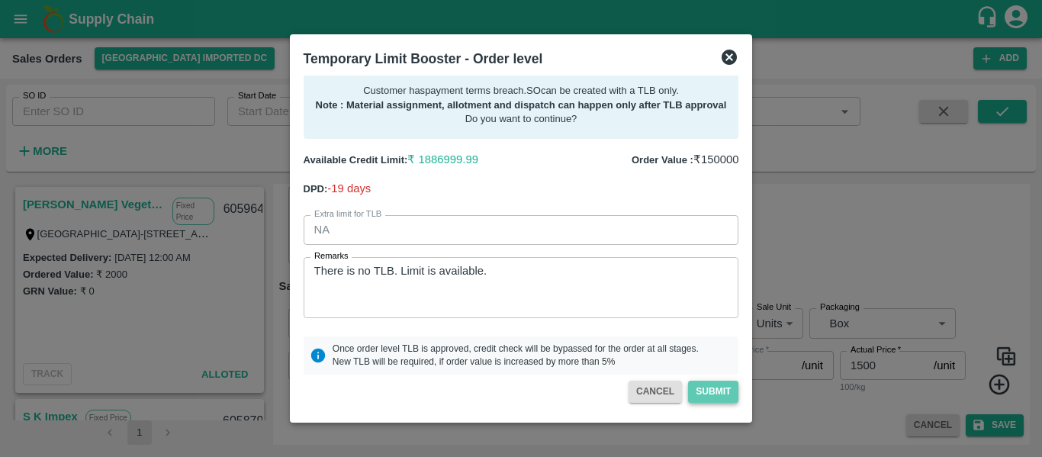
click at [716, 393] on button "Submit" at bounding box center [713, 392] width 50 height 22
click at [713, 388] on button "Submit" at bounding box center [713, 392] width 50 height 22
click at [724, 55] on icon at bounding box center [729, 57] width 15 height 15
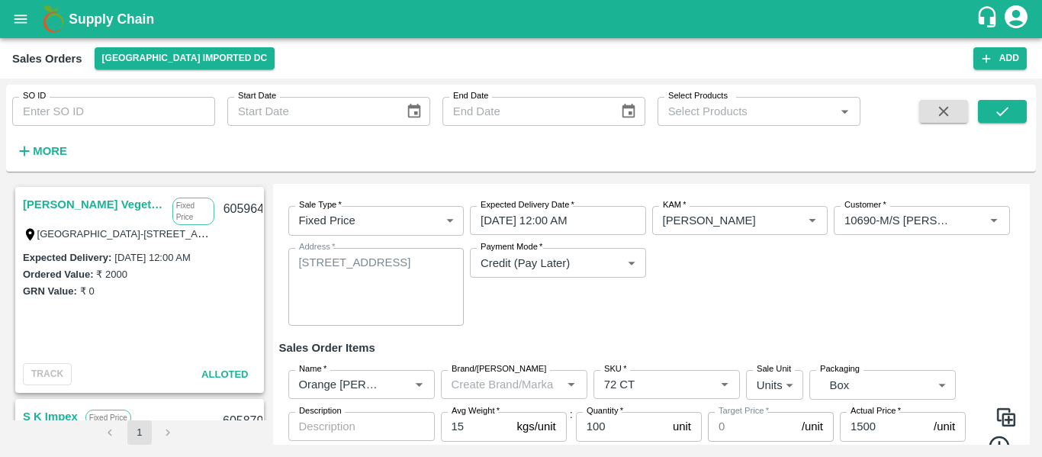
scroll to position [131, 0]
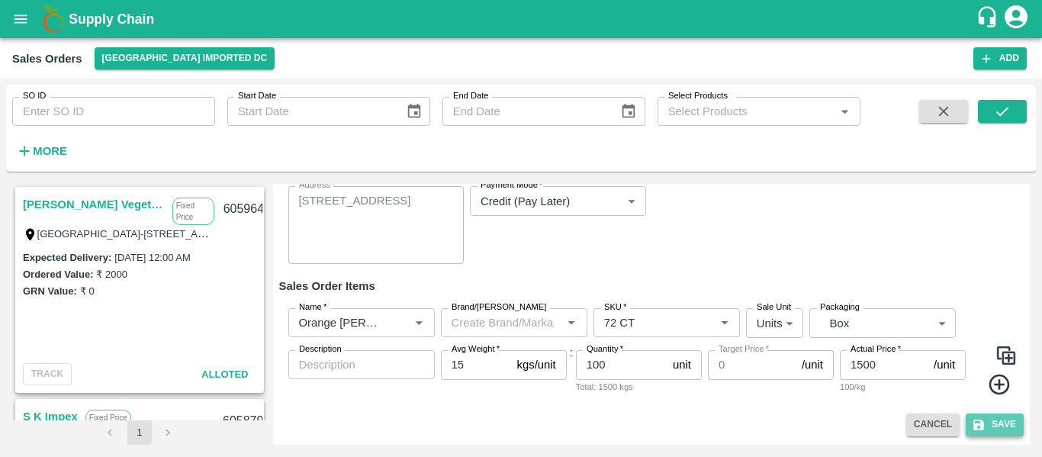
click at [1000, 420] on button "Save" at bounding box center [995, 424] width 58 height 22
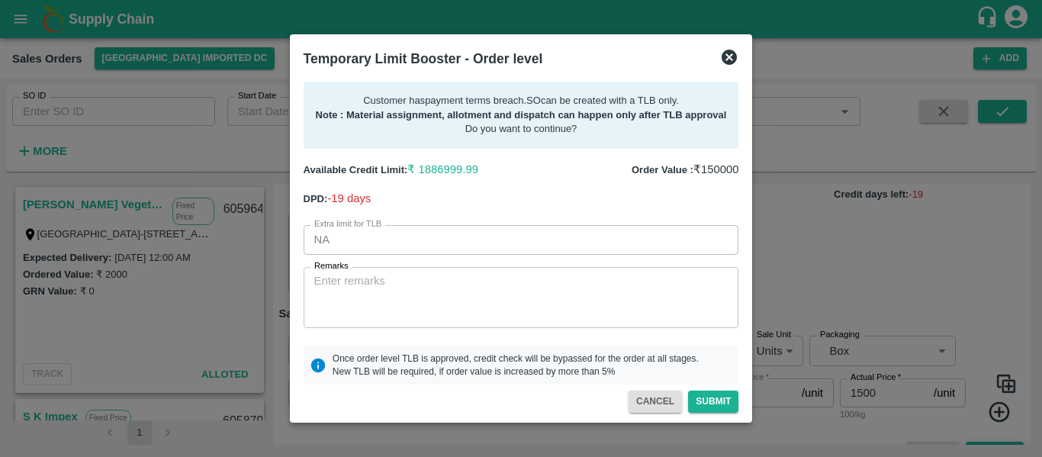
scroll to position [159, 0]
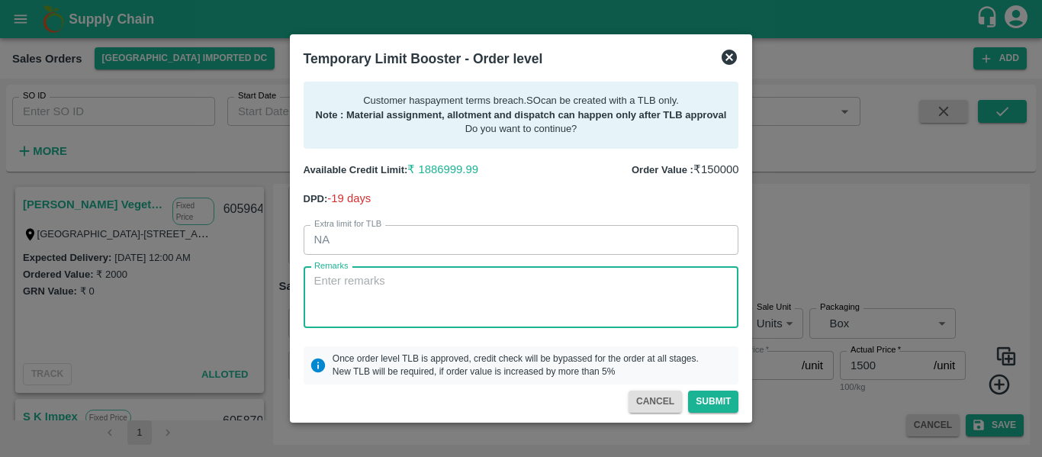
click at [546, 294] on textarea "Remarks" at bounding box center [521, 297] width 414 height 48
type textarea "there no breach of limit. Limit is already available"
click at [731, 407] on button "Submit" at bounding box center [713, 402] width 50 height 22
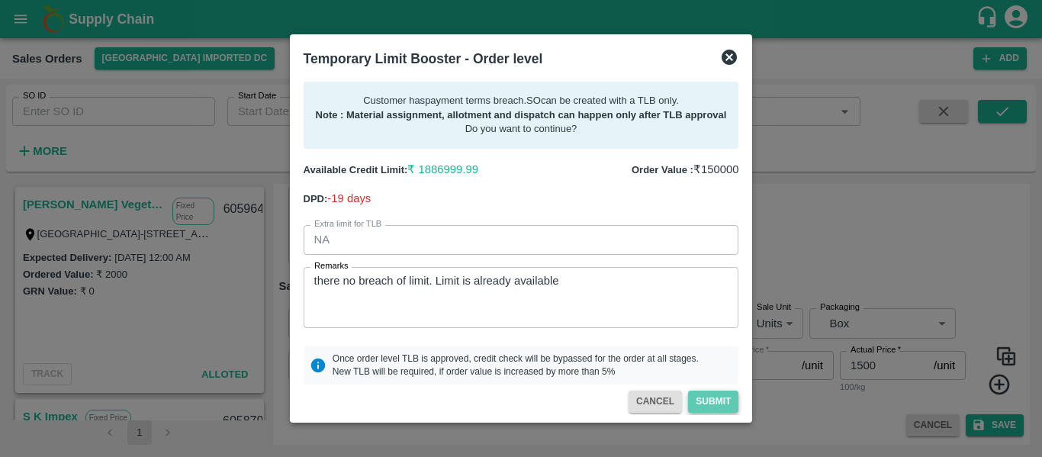
click at [699, 402] on button "Submit" at bounding box center [713, 402] width 50 height 22
click at [732, 58] on icon at bounding box center [729, 57] width 18 height 18
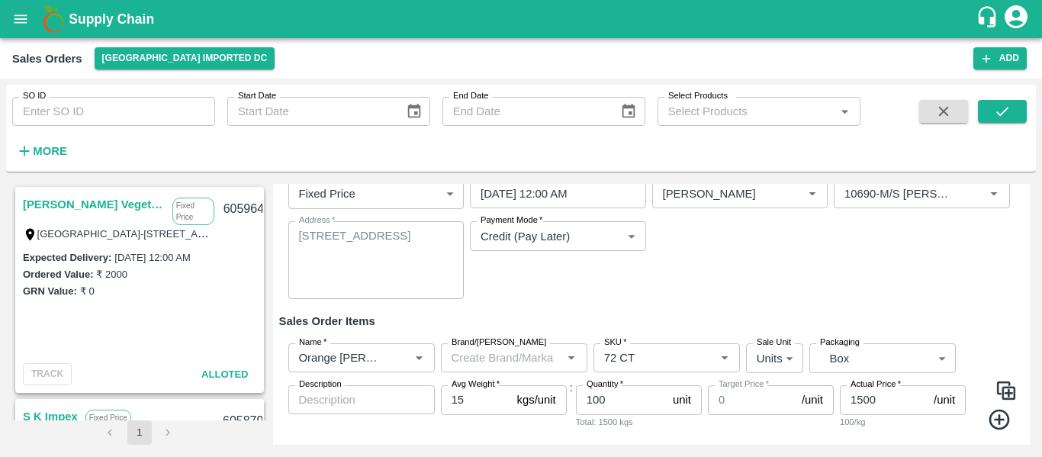
scroll to position [131, 0]
